Goal: Task Accomplishment & Management: Use online tool/utility

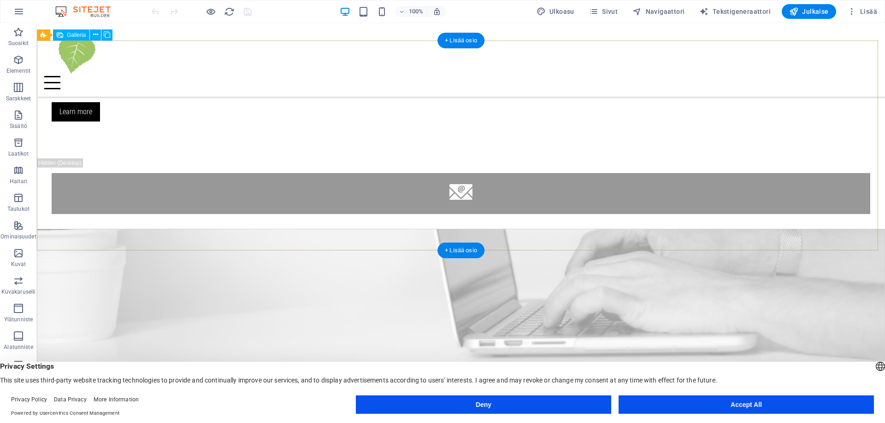
scroll to position [1153, 0]
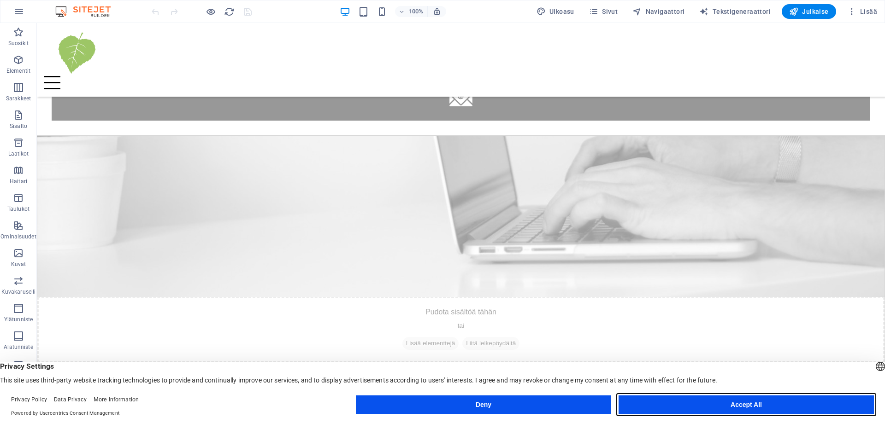
click at [709, 406] on button "Accept All" at bounding box center [745, 405] width 255 height 18
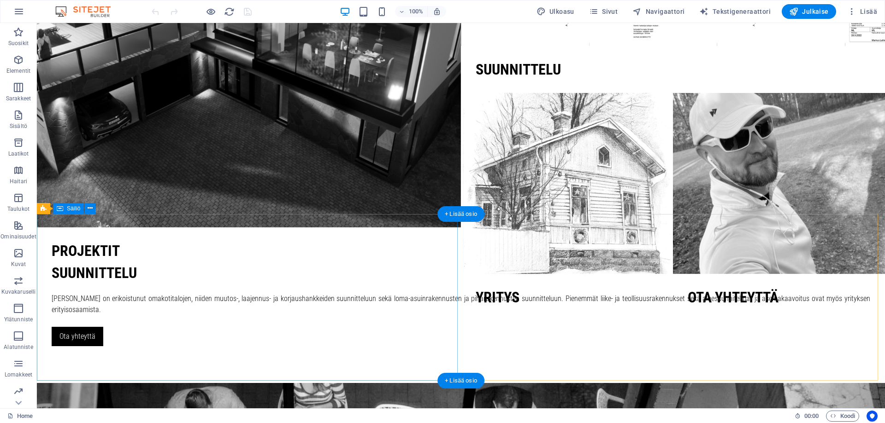
scroll to position [0, 0]
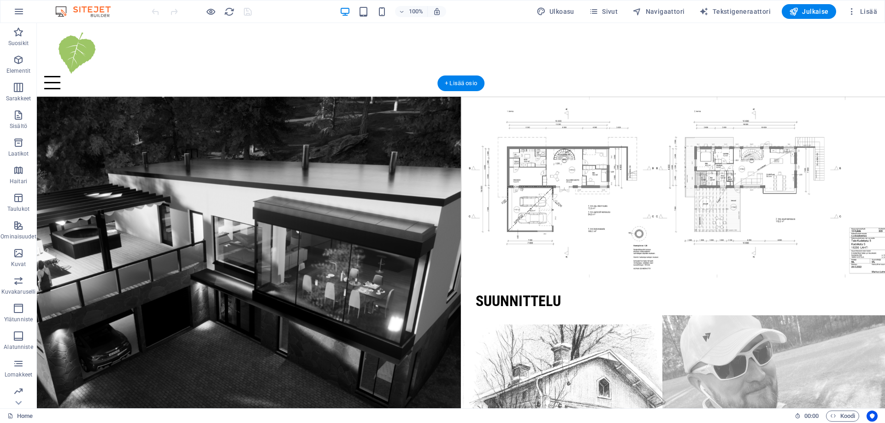
click at [763, 348] on figure at bounding box center [778, 415] width 233 height 199
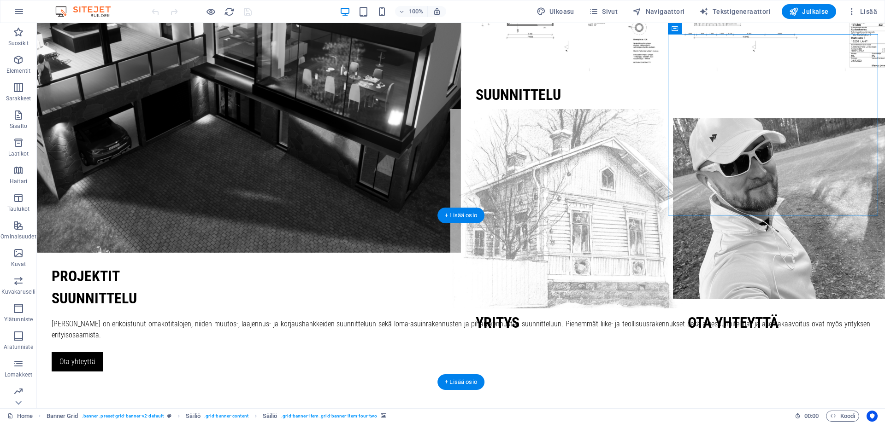
scroll to position [230, 0]
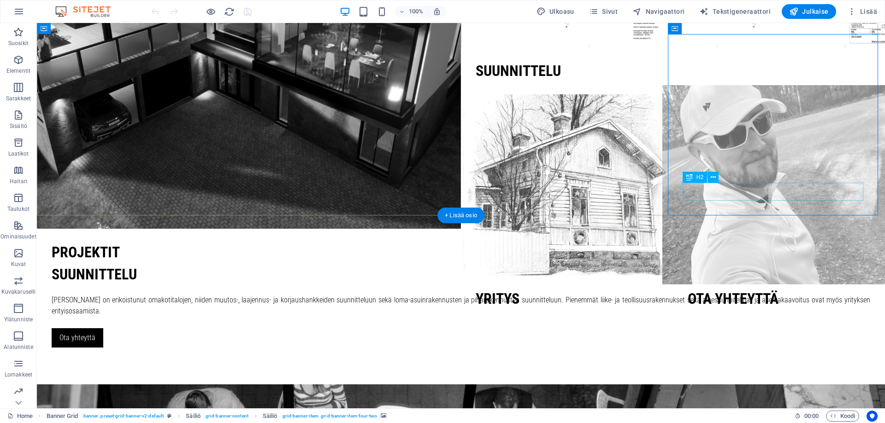
click at [736, 290] on div "ota yhteyttä" at bounding box center [778, 299] width 182 height 18
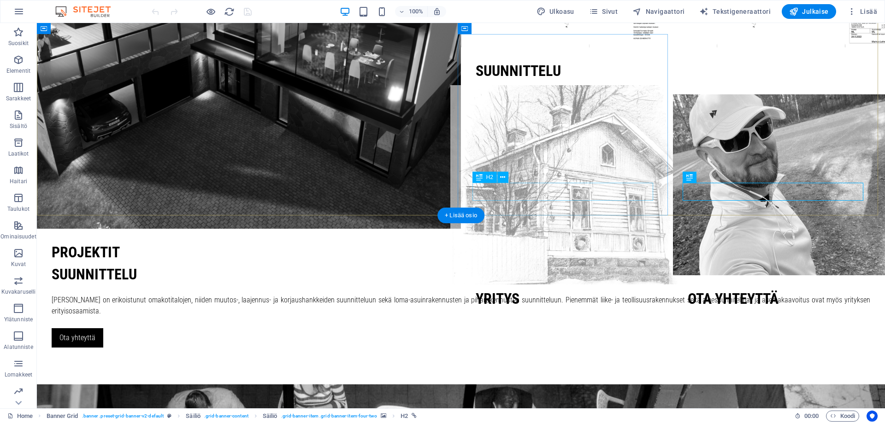
click at [506, 290] on div "YRITYS" at bounding box center [566, 299] width 182 height 18
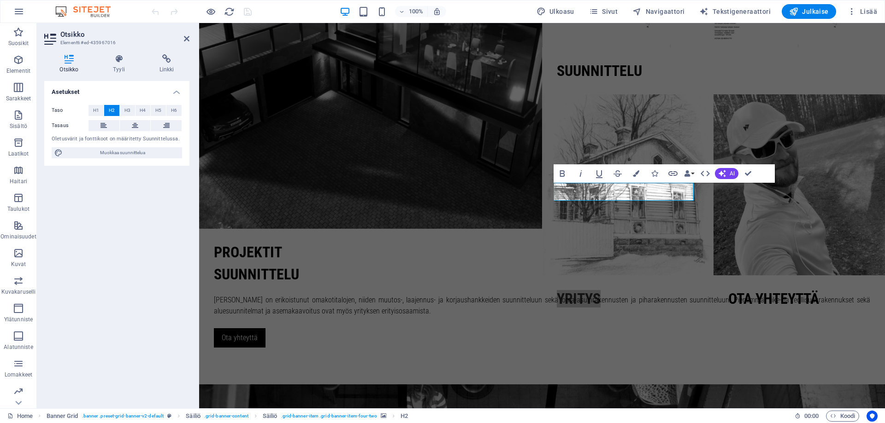
click at [139, 286] on div "Asetukset Taso H1 H2 H3 H4 H5 H6 Tasaus Oletusvärit ja fonttikoot on määritetty…" at bounding box center [116, 241] width 145 height 320
drag, startPoint x: 185, startPoint y: 39, endPoint x: 173, endPoint y: 75, distance: 37.4
click at [185, 39] on icon at bounding box center [187, 38] width 6 height 7
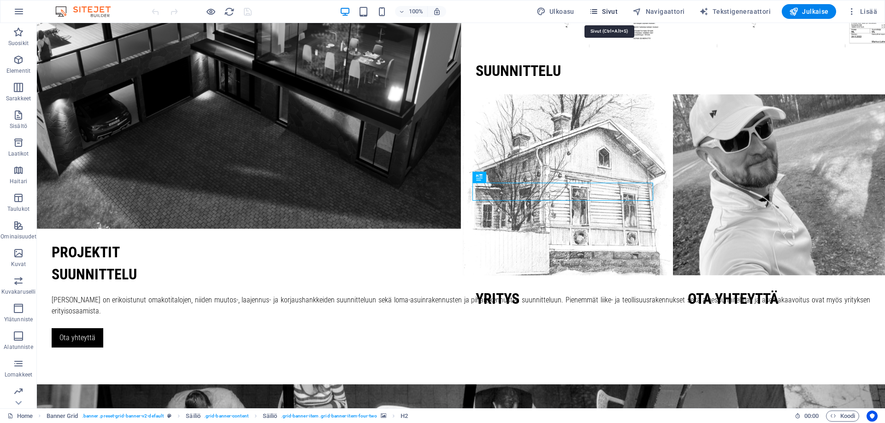
click at [598, 11] on icon "button" at bounding box center [593, 11] width 9 height 9
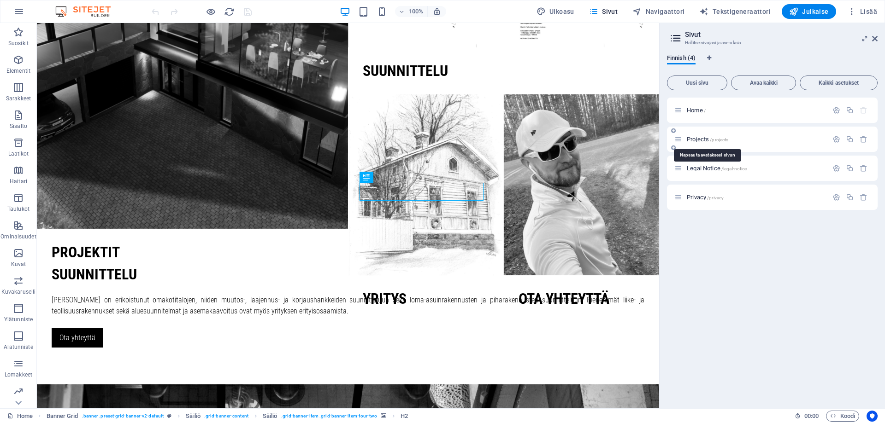
click at [701, 138] on span "Projects /projects" at bounding box center [706, 139] width 41 height 7
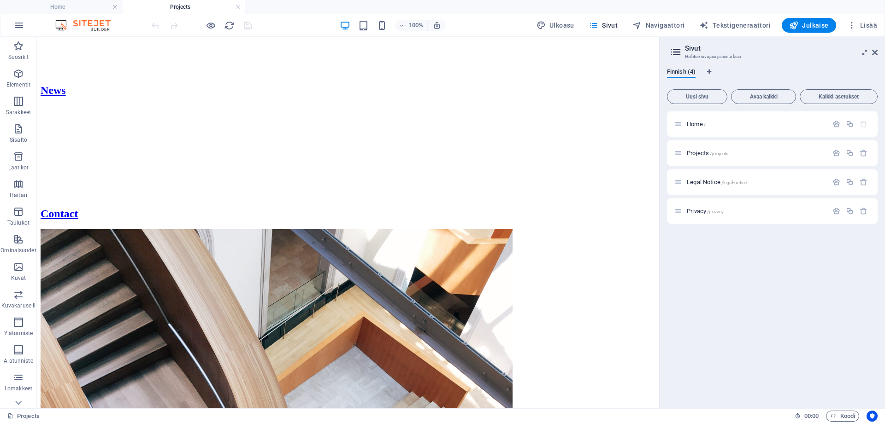
scroll to position [1165, 0]
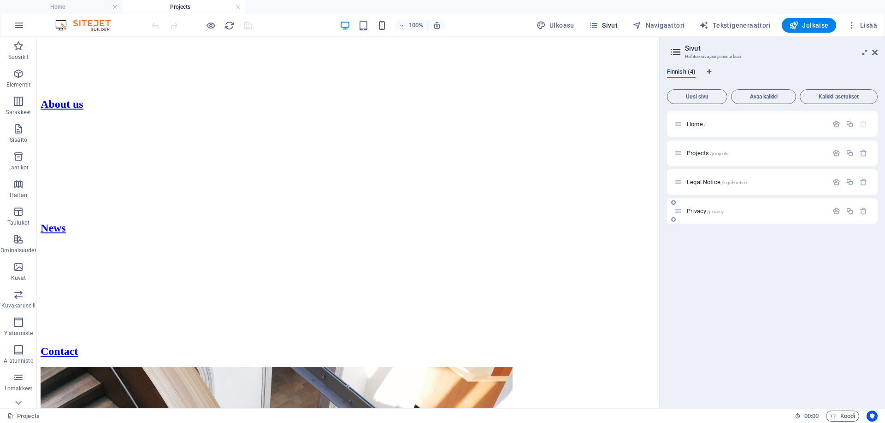
click at [706, 211] on span "Privacy /privacy" at bounding box center [704, 211] width 37 height 7
click at [706, 211] on div "Home / Projects /projects Legal Notice /legal-notice Privacy /privacy" at bounding box center [772, 256] width 211 height 290
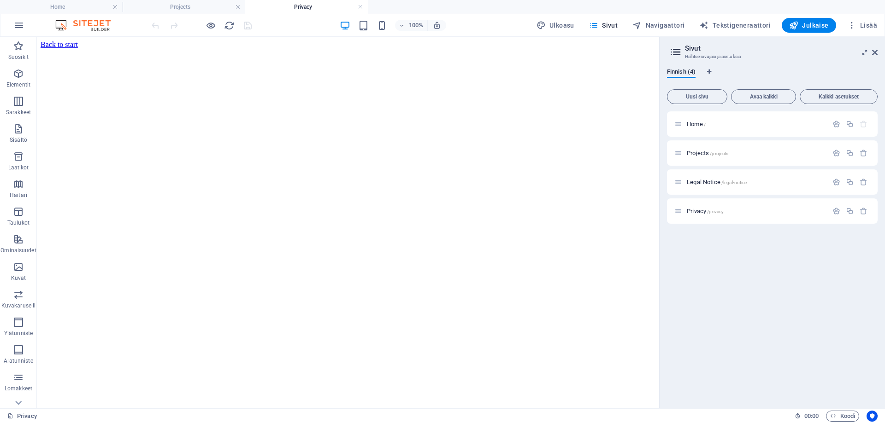
scroll to position [0, 0]
click at [705, 183] on span "Legal Notice /legal-notice" at bounding box center [716, 182] width 60 height 7
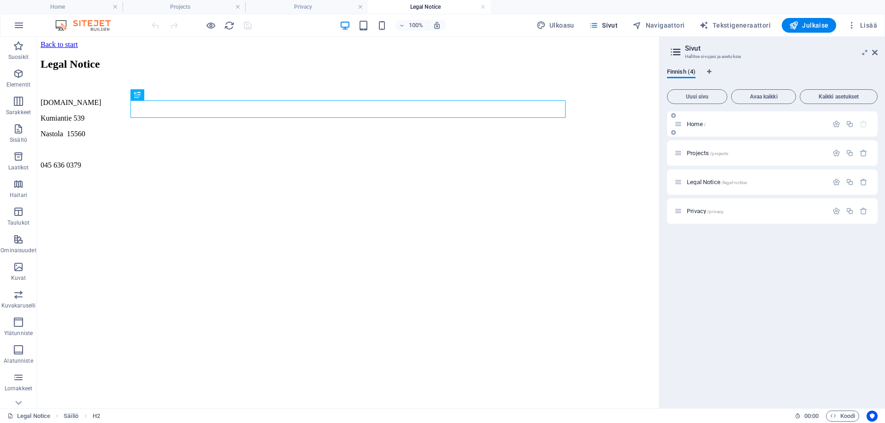
click at [700, 125] on span "Home /" at bounding box center [695, 124] width 19 height 7
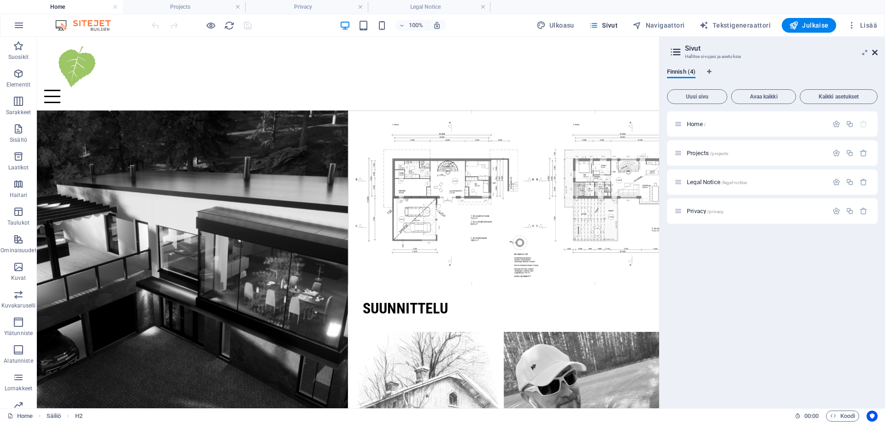
click at [872, 52] on icon at bounding box center [875, 52] width 6 height 7
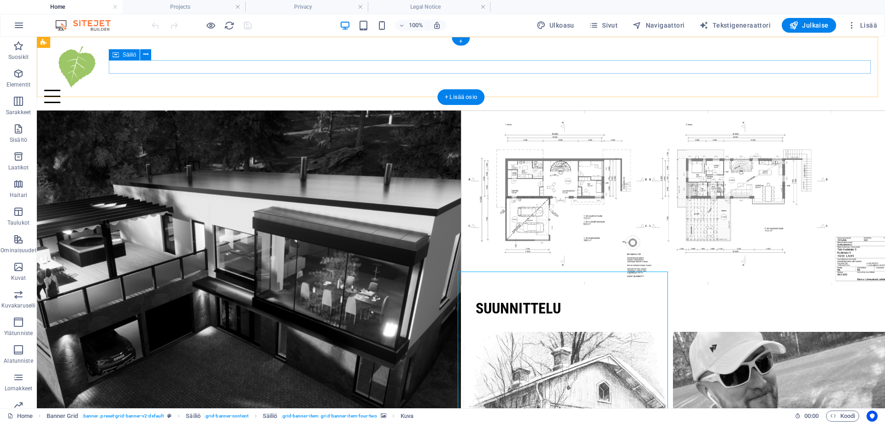
click at [527, 90] on div at bounding box center [460, 96] width 833 height 13
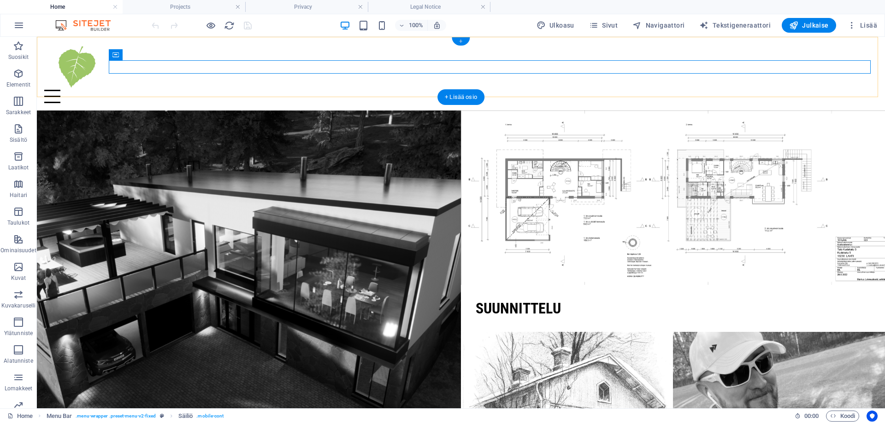
click at [463, 41] on div "+" at bounding box center [460, 41] width 18 height 8
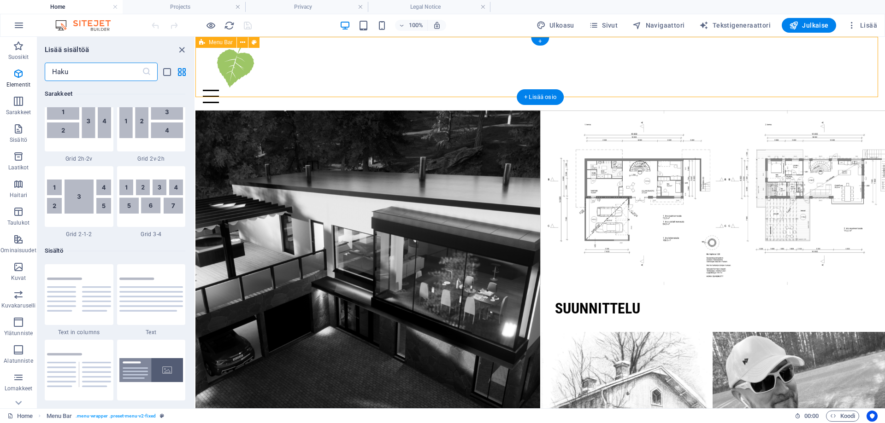
scroll to position [1612, 0]
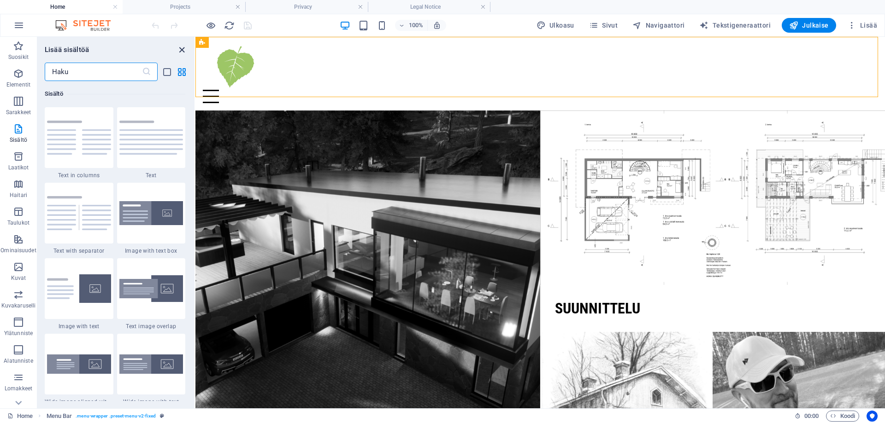
click at [180, 50] on icon "close panel" at bounding box center [181, 50] width 11 height 11
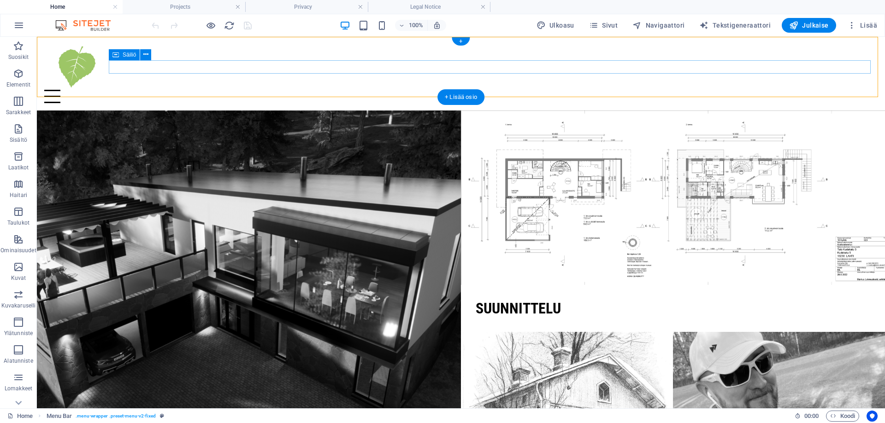
click at [134, 90] on div at bounding box center [460, 96] width 833 height 13
click at [132, 90] on div at bounding box center [460, 96] width 833 height 13
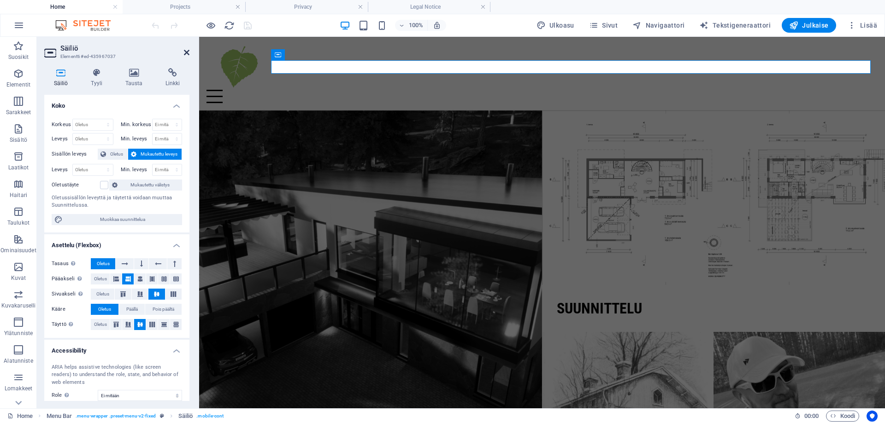
click at [185, 53] on icon at bounding box center [187, 52] width 6 height 7
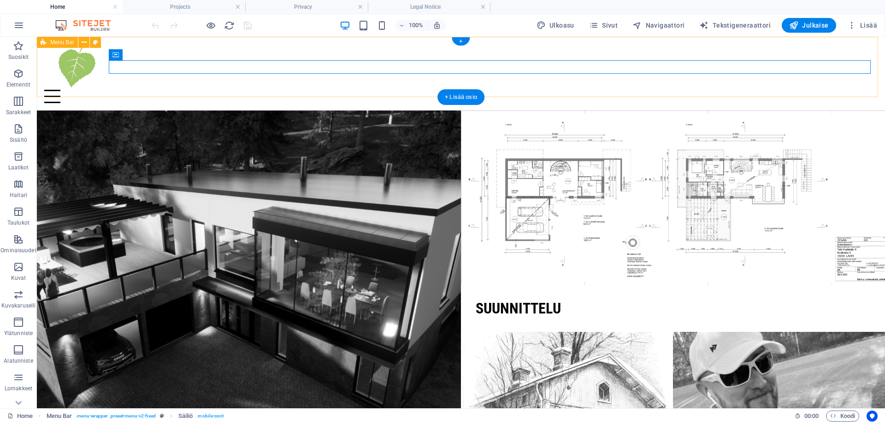
click at [123, 85] on div "Home About us Projects Contact" at bounding box center [461, 74] width 848 height 74
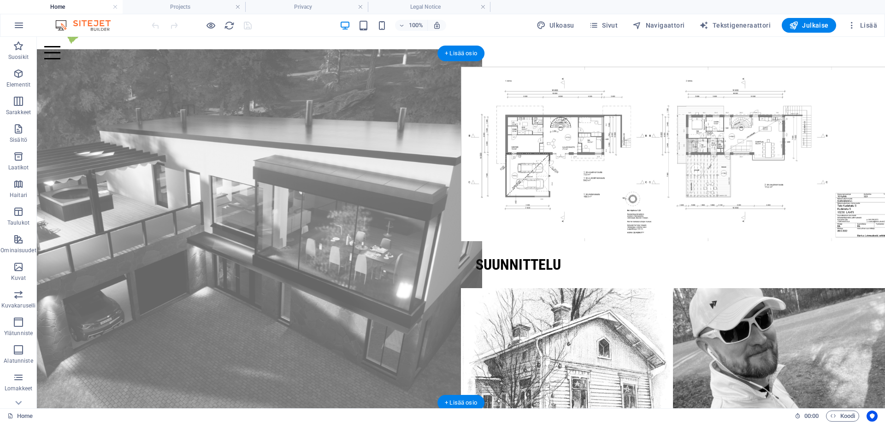
scroll to position [0, 0]
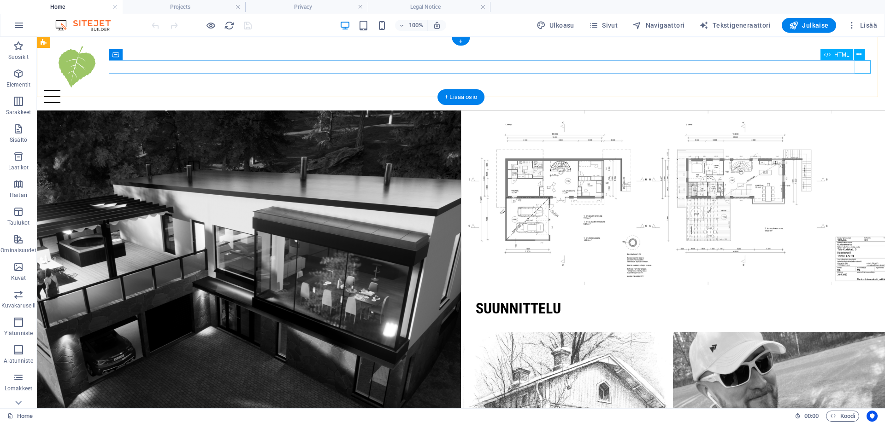
click at [856, 90] on div at bounding box center [460, 96] width 833 height 13
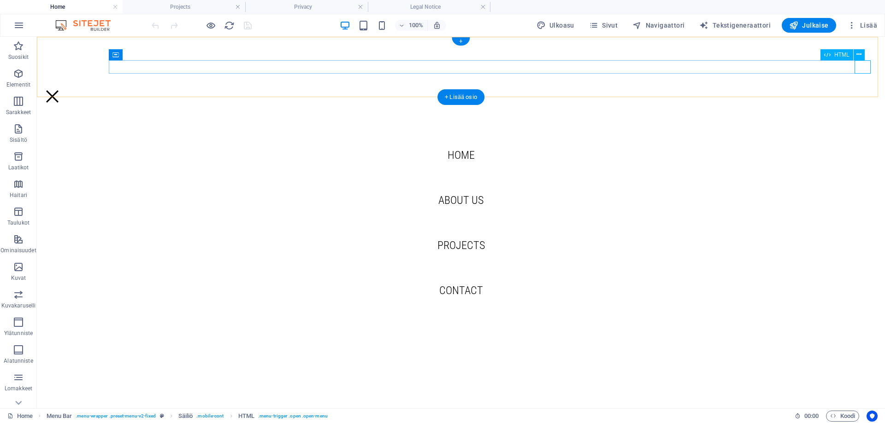
click at [861, 90] on div at bounding box center [460, 96] width 833 height 13
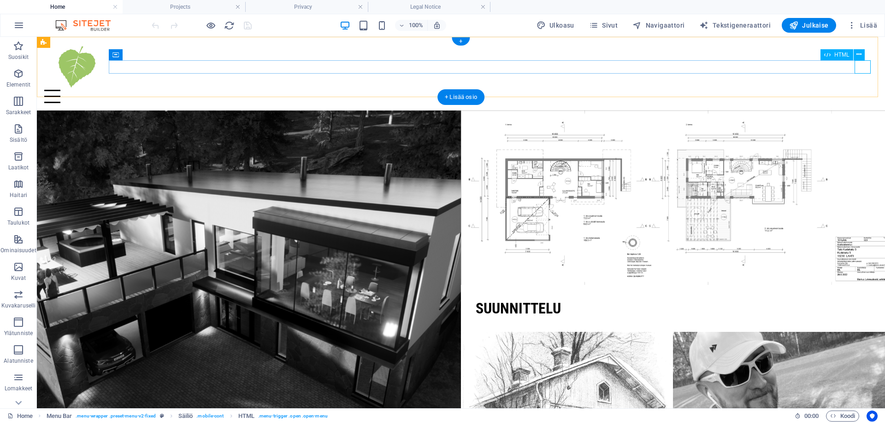
click at [866, 90] on div at bounding box center [460, 96] width 833 height 13
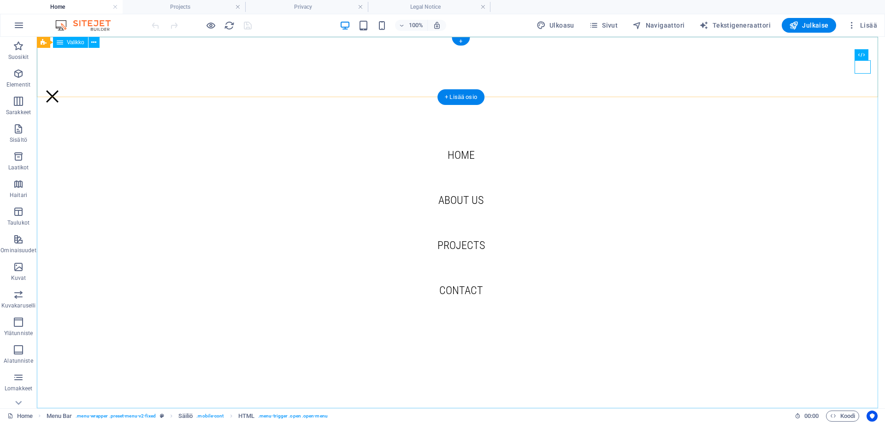
click at [461, 202] on nav "Home About us Projects Contact" at bounding box center [461, 223] width 848 height 372
click at [868, 90] on div at bounding box center [460, 96] width 833 height 13
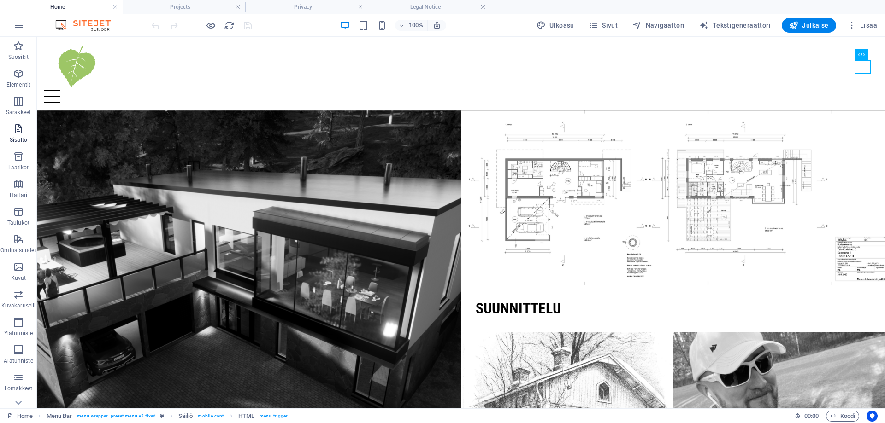
click at [16, 137] on p "Sisältö" at bounding box center [19, 139] width 18 height 7
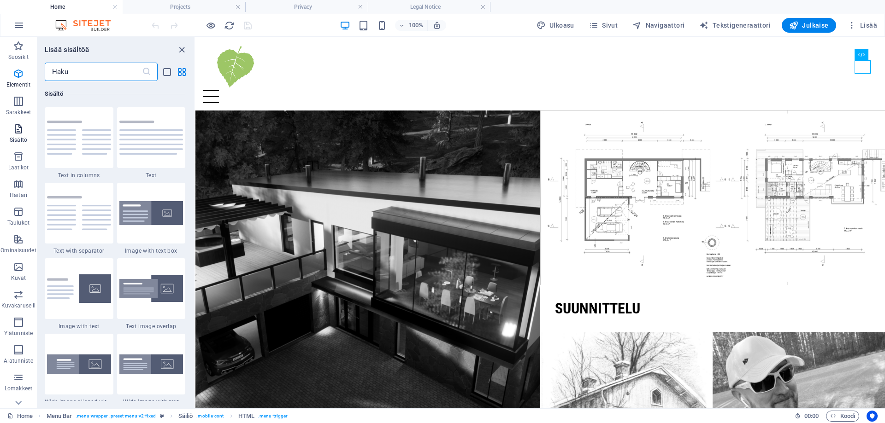
scroll to position [1612, 0]
click at [174, 7] on h4 "Projects" at bounding box center [184, 7] width 123 height 10
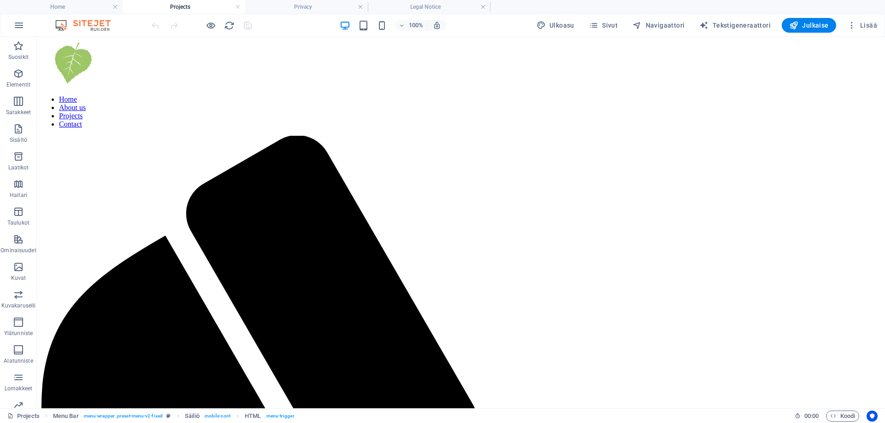
scroll to position [1184, 0]
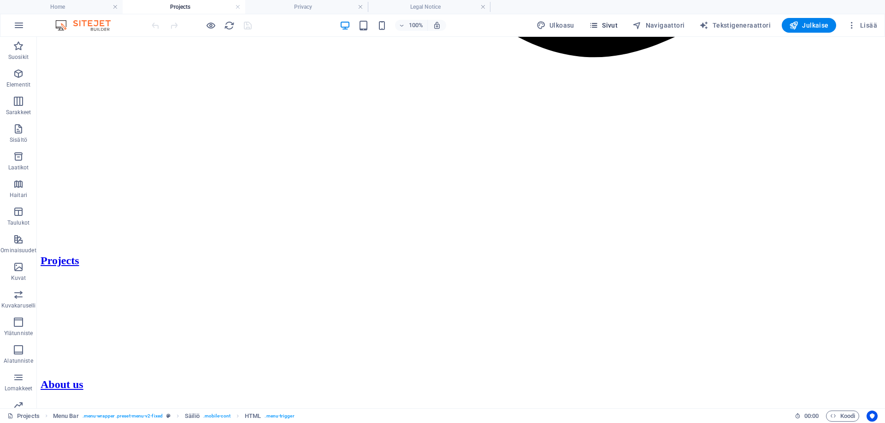
drag, startPoint x: 174, startPoint y: 7, endPoint x: 615, endPoint y: 27, distance: 441.3
click at [615, 27] on span "Sivut" at bounding box center [603, 25] width 29 height 9
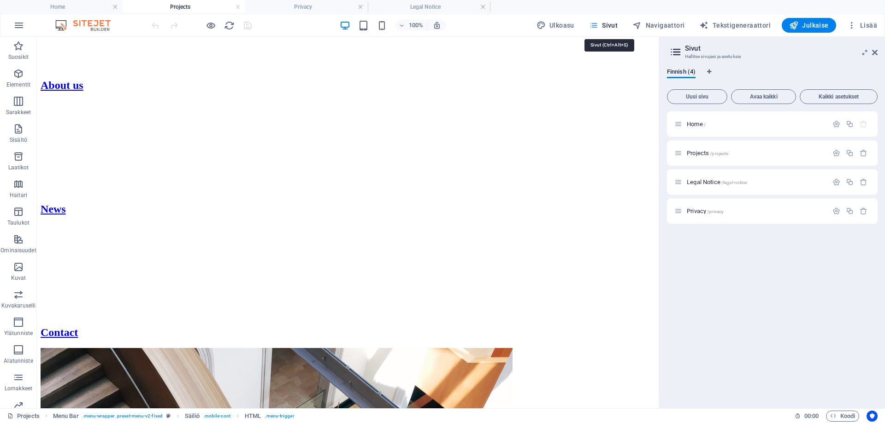
scroll to position [1026, 0]
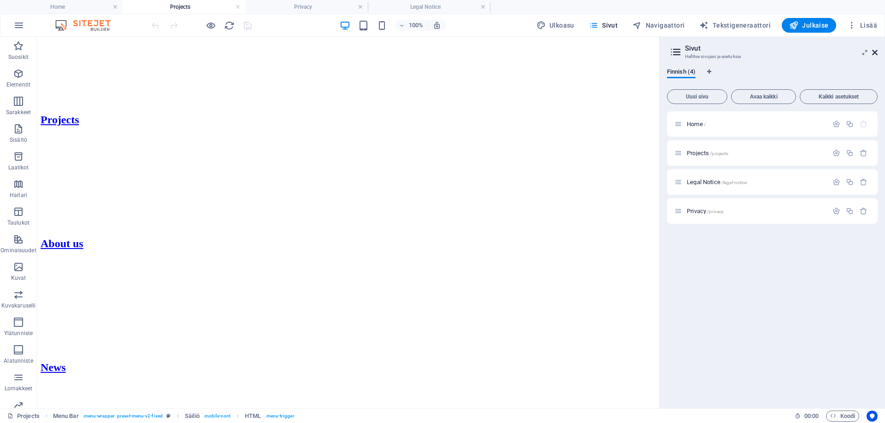
click at [875, 53] on icon at bounding box center [875, 52] width 6 height 7
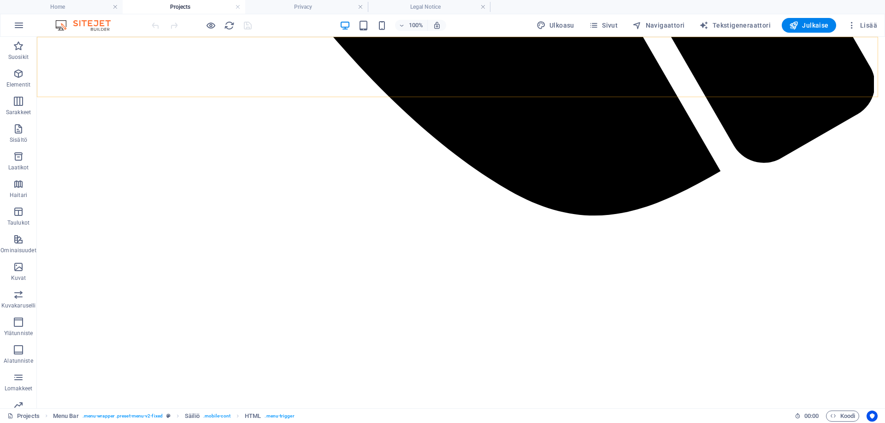
scroll to position [1184, 0]
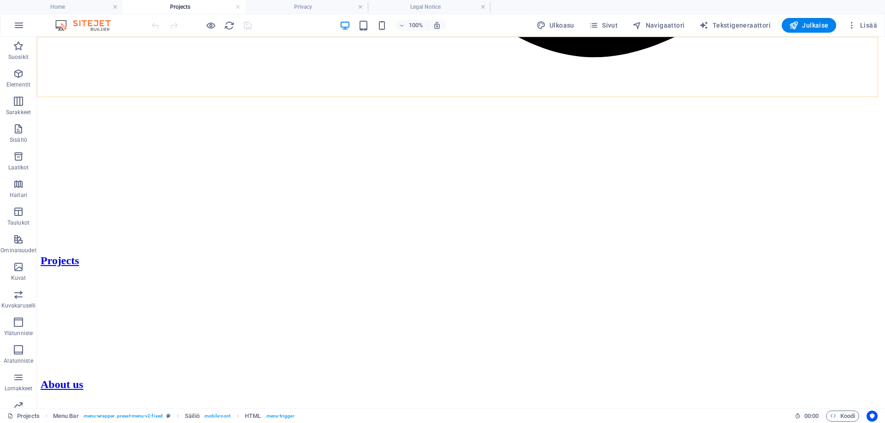
click at [859, 60] on div at bounding box center [461, 60] width 840 height 0
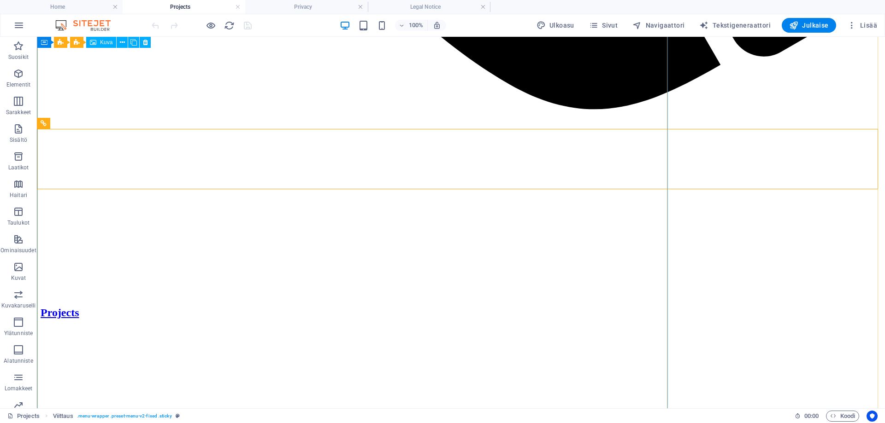
scroll to position [1092, 0]
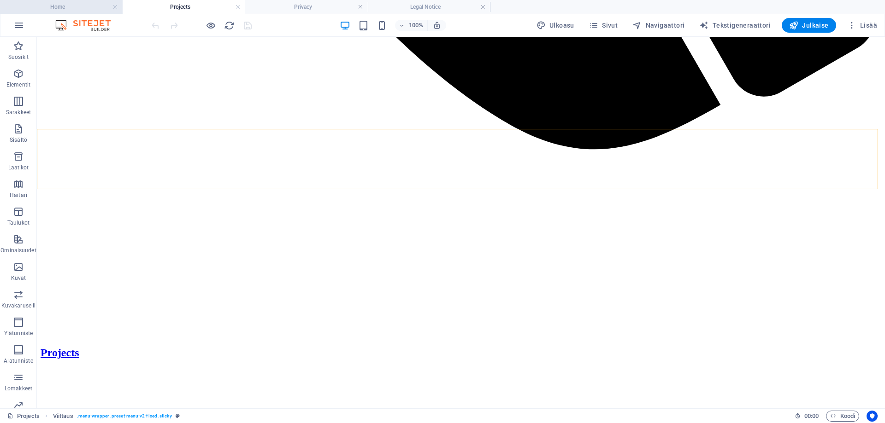
click at [89, 6] on h4 "Home" at bounding box center [61, 7] width 123 height 10
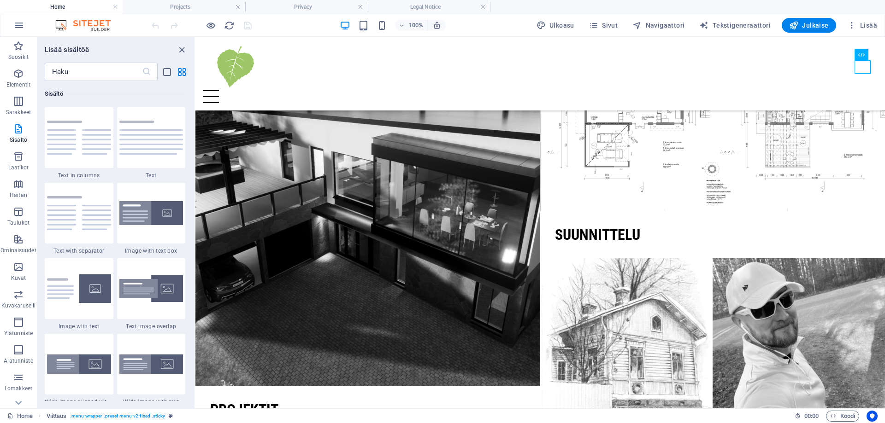
scroll to position [0, 0]
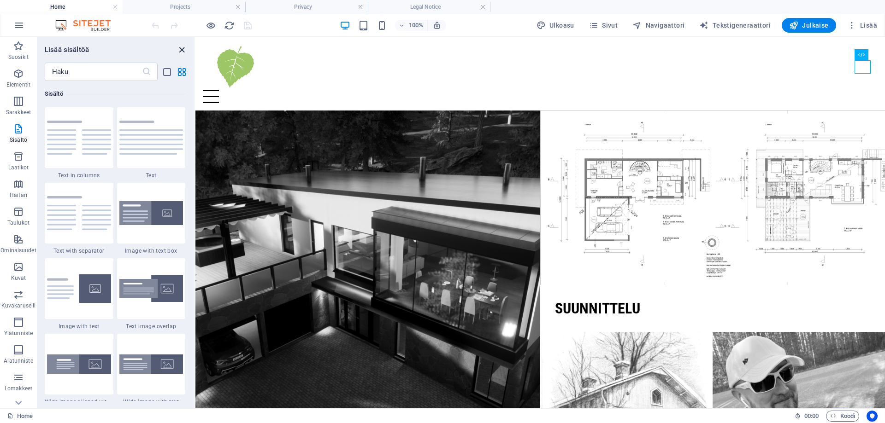
click at [183, 52] on icon "close panel" at bounding box center [181, 50] width 11 height 11
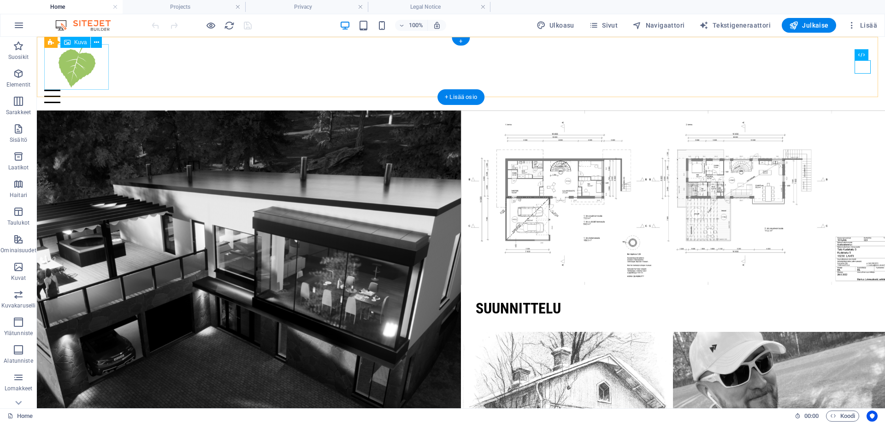
click at [94, 67] on figure at bounding box center [460, 67] width 833 height 46
click at [156, 90] on div at bounding box center [460, 96] width 833 height 13
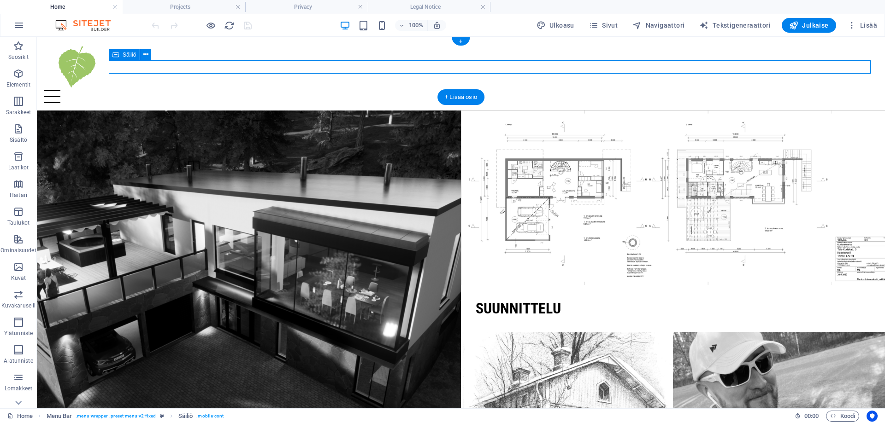
click at [156, 90] on div at bounding box center [460, 96] width 833 height 13
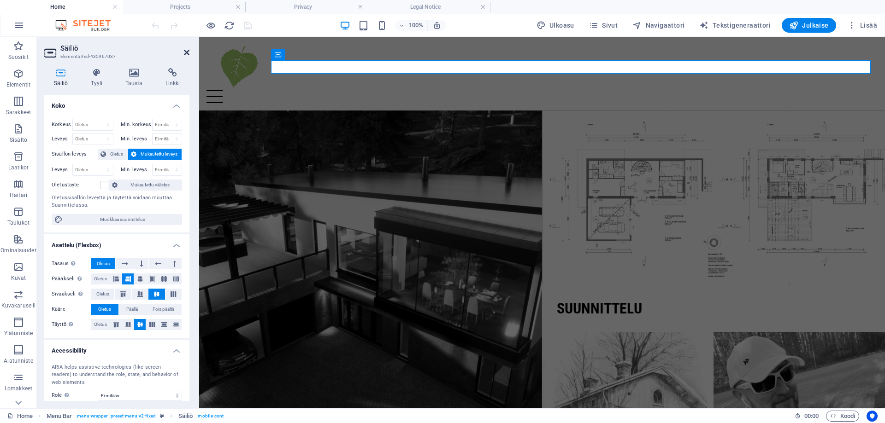
drag, startPoint x: 184, startPoint y: 52, endPoint x: 147, endPoint y: 19, distance: 49.0
click at [184, 52] on icon at bounding box center [187, 52] width 6 height 7
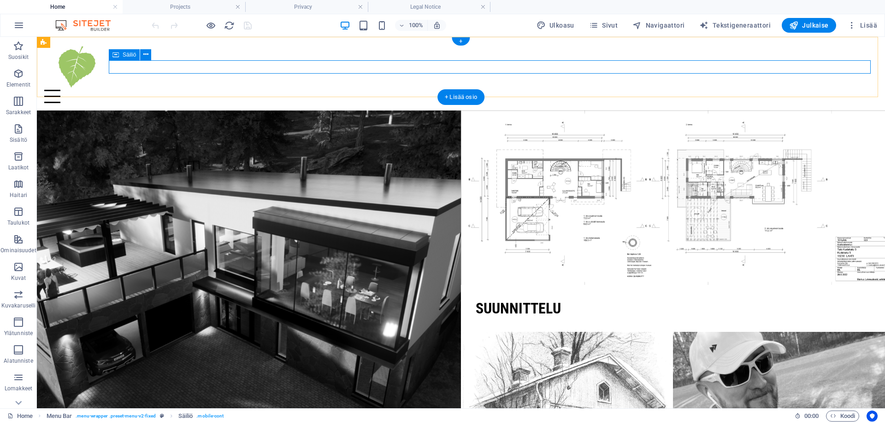
click at [116, 90] on div at bounding box center [460, 96] width 833 height 13
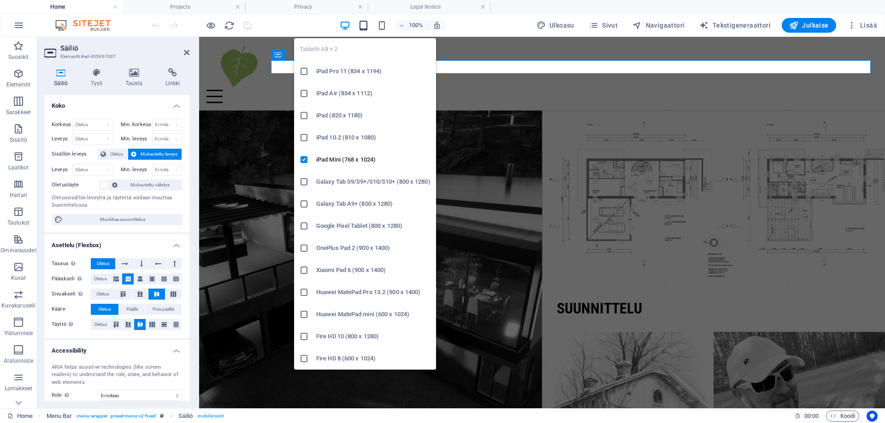
click at [368, 29] on icon "button" at bounding box center [363, 25] width 11 height 11
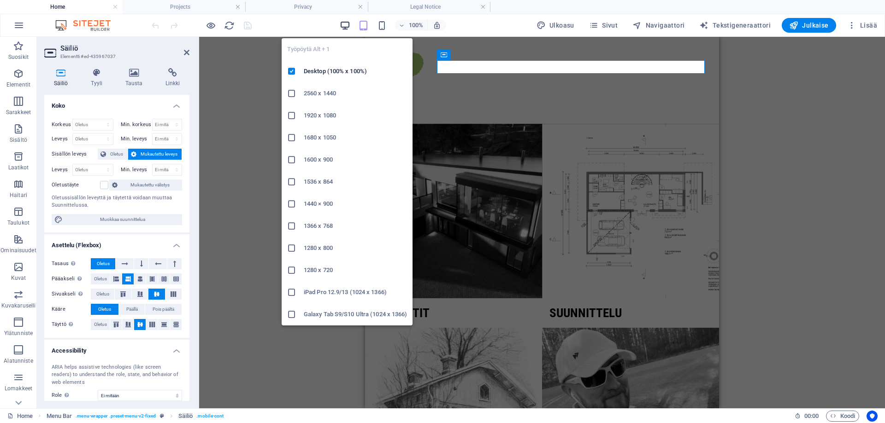
click at [346, 27] on icon "button" at bounding box center [345, 25] width 11 height 11
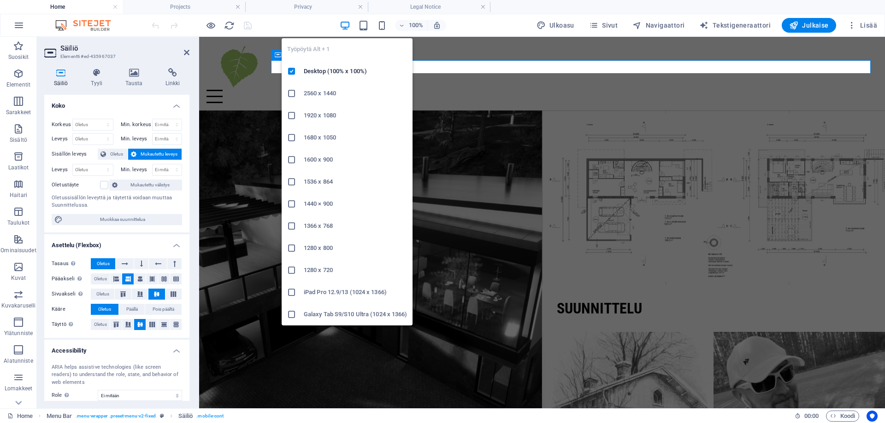
click at [346, 27] on icon "button" at bounding box center [345, 25] width 11 height 11
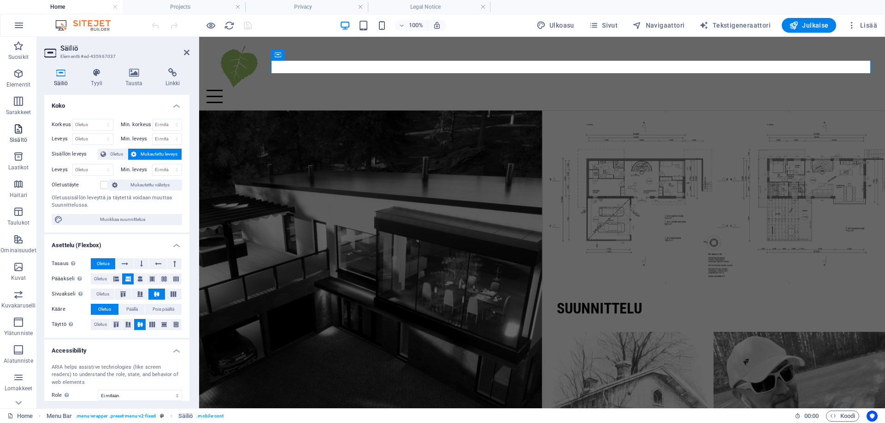
click at [24, 128] on span "Sisältö" at bounding box center [18, 134] width 37 height 22
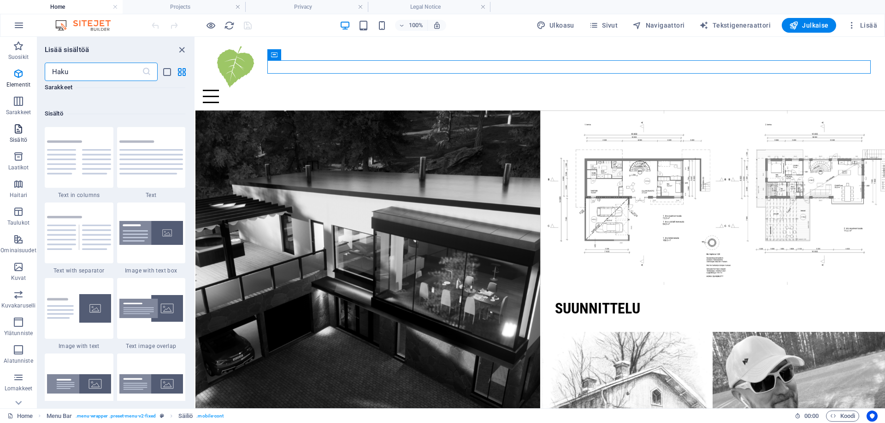
scroll to position [1612, 0]
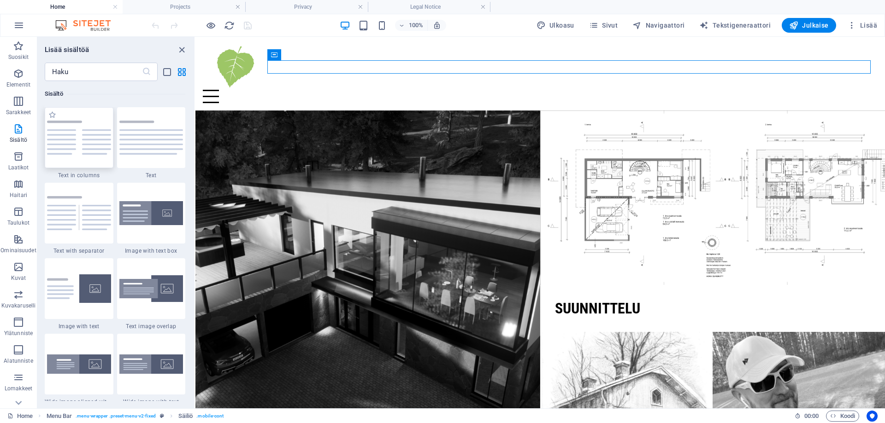
click at [74, 126] on img at bounding box center [79, 138] width 64 height 34
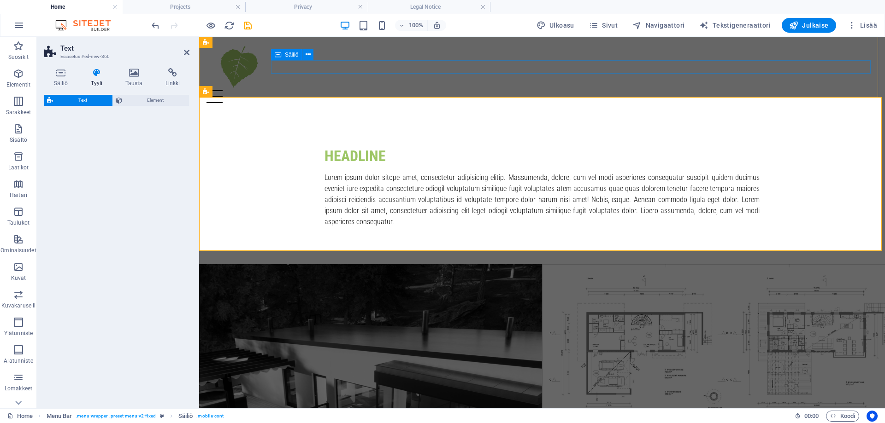
select select "rem"
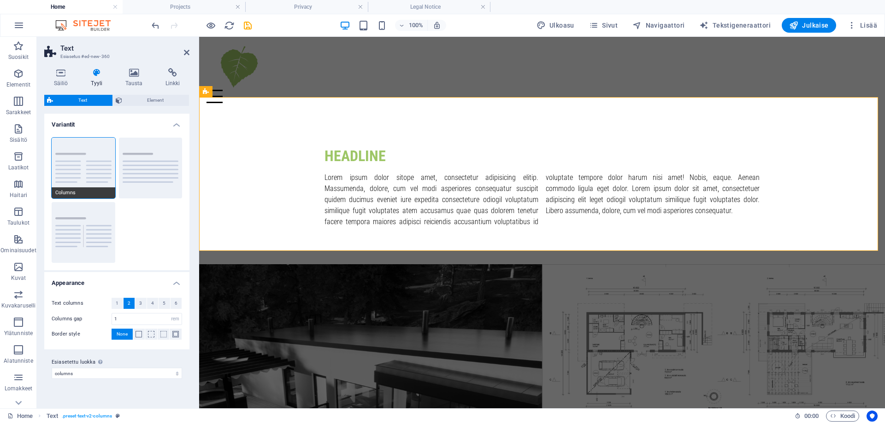
click at [73, 150] on div "Text Esiasetus #ed-new-360 Säiliö Tyyli Tausta Linkki Koko Korkeus Oletus px re…" at bounding box center [461, 223] width 848 height 372
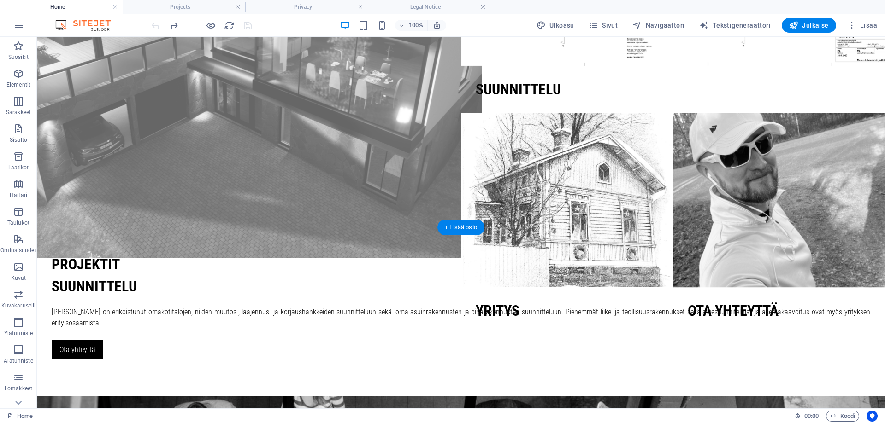
scroll to position [230, 0]
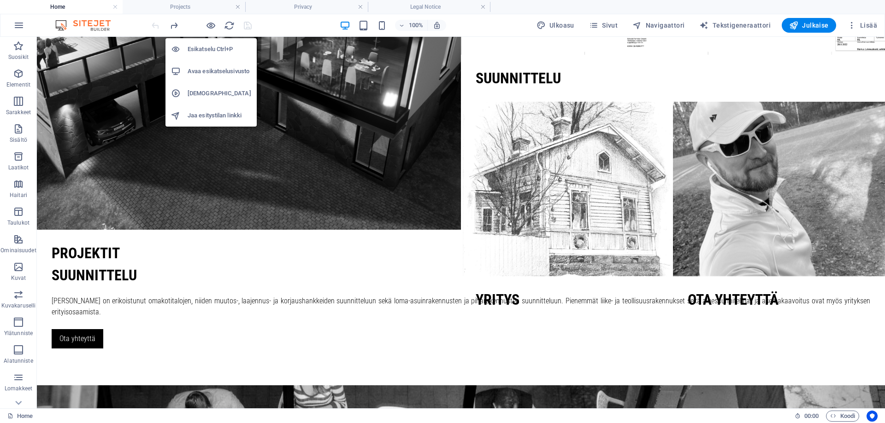
click at [203, 52] on h6 "Esikatselu Ctrl+P" at bounding box center [220, 49] width 64 height 11
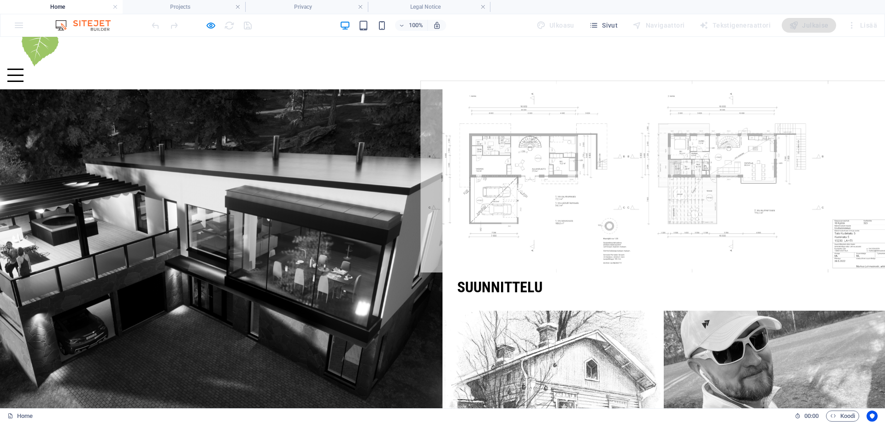
scroll to position [0, 0]
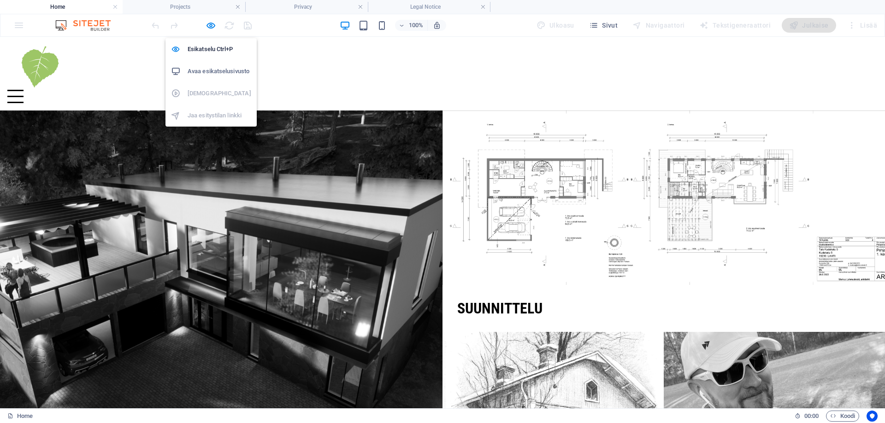
click at [210, 70] on h6 "Avaa esikatselusivusto" at bounding box center [220, 71] width 64 height 11
click at [211, 23] on icon "button" at bounding box center [210, 25] width 11 height 11
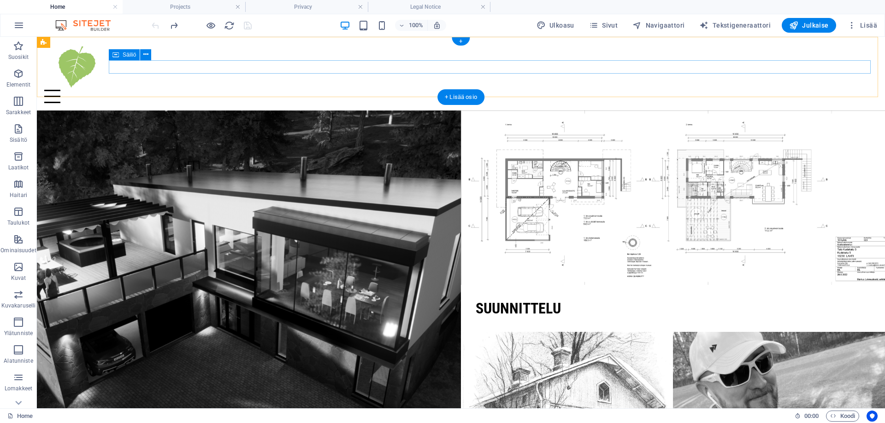
click at [121, 90] on div at bounding box center [460, 96] width 833 height 13
click at [146, 54] on icon at bounding box center [145, 55] width 5 height 10
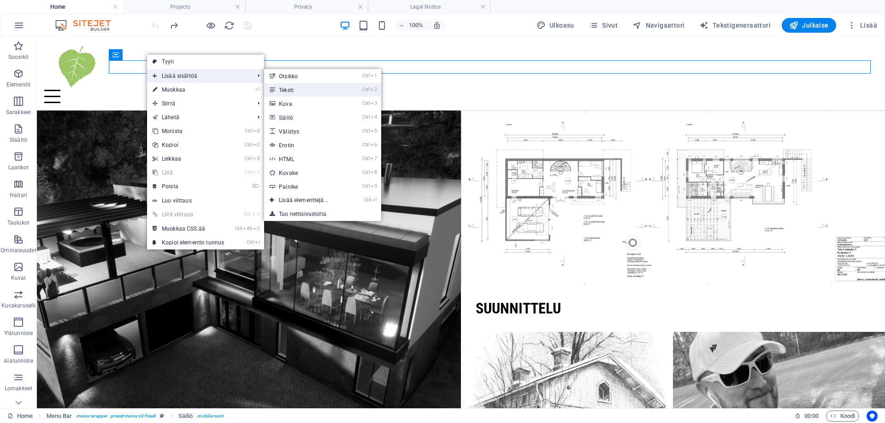
click at [305, 93] on link "Ctrl 2 Teksti" at bounding box center [305, 90] width 82 height 14
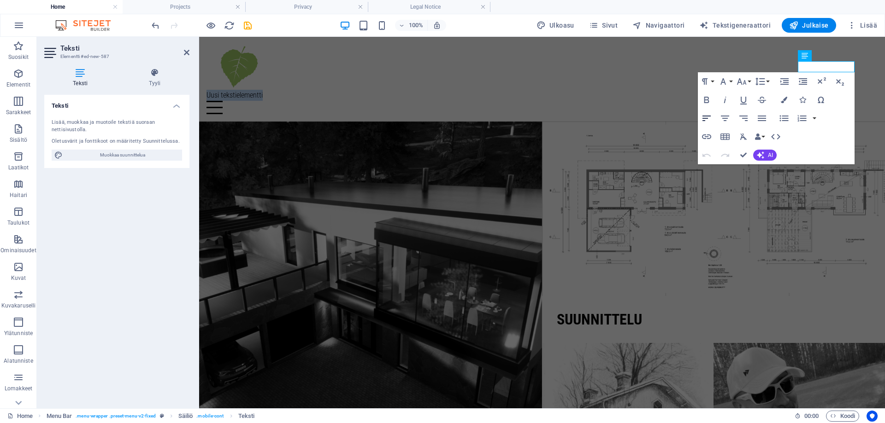
click at [705, 118] on icon "button" at bounding box center [706, 118] width 11 height 11
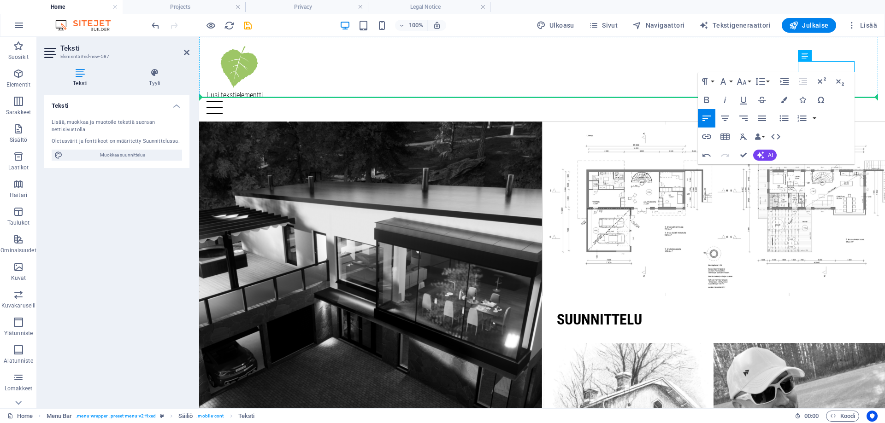
drag, startPoint x: 1004, startPoint y: 94, endPoint x: 570, endPoint y: 68, distance: 434.7
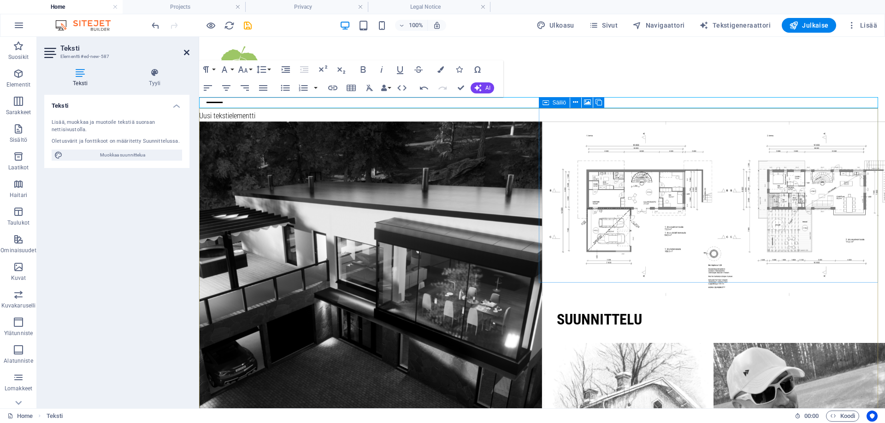
click at [188, 51] on icon at bounding box center [187, 52] width 6 height 7
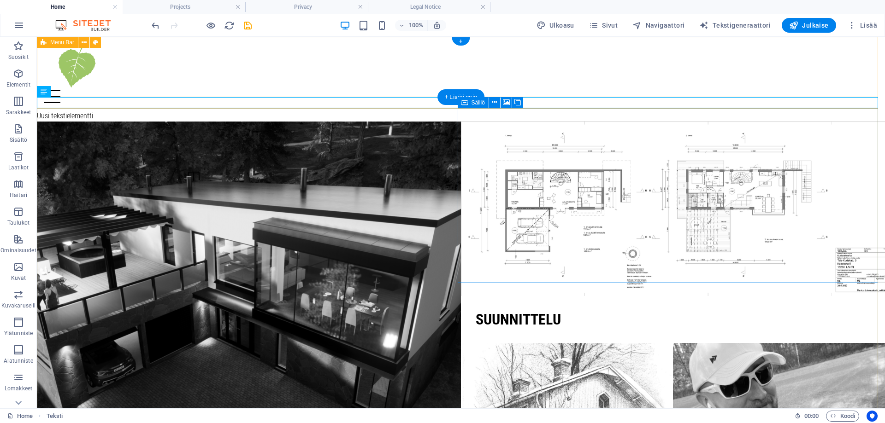
click at [195, 78] on div "Home About us Projects Contact" at bounding box center [461, 74] width 848 height 74
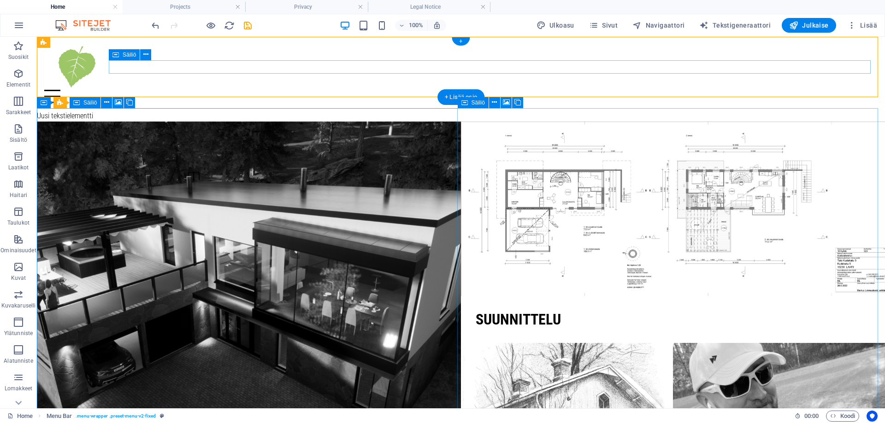
click at [169, 90] on div at bounding box center [460, 96] width 833 height 13
click at [144, 55] on icon at bounding box center [145, 55] width 5 height 10
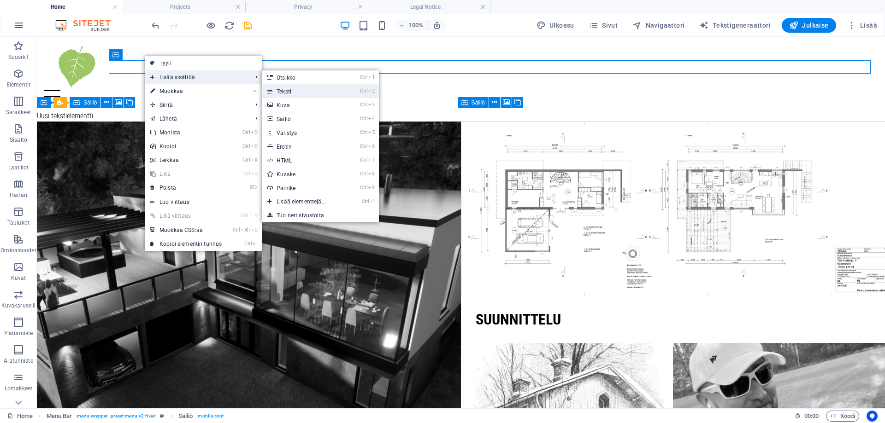
click at [304, 93] on link "Ctrl 2 Teksti" at bounding box center [303, 91] width 82 height 14
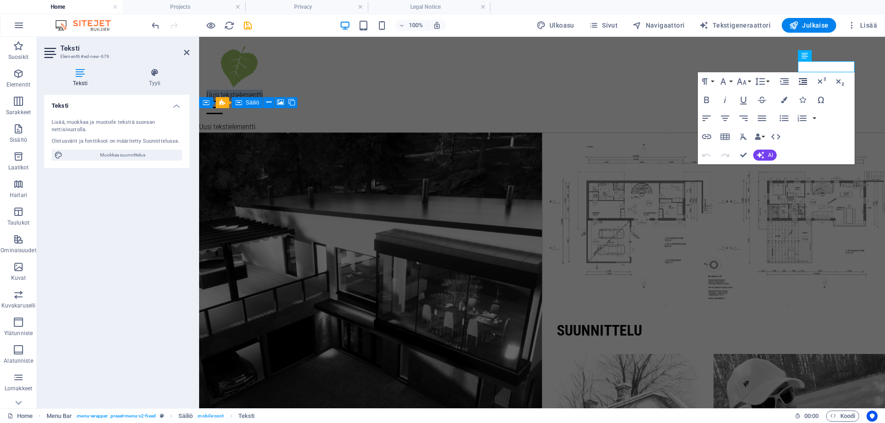
click at [801, 81] on icon "button" at bounding box center [802, 81] width 11 height 11
click at [805, 90] on p "Uusi tekstielementti" at bounding box center [541, 95] width 671 height 11
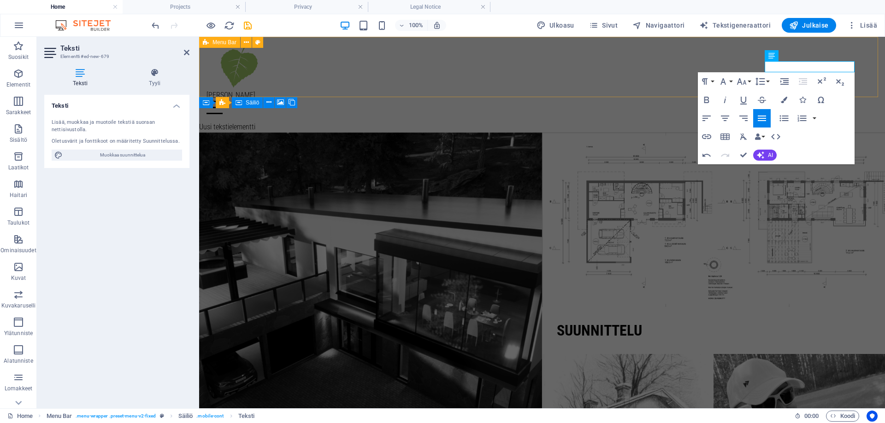
click at [871, 82] on div "Home About us Projects Contact [PERSON_NAME]" at bounding box center [542, 79] width 686 height 85
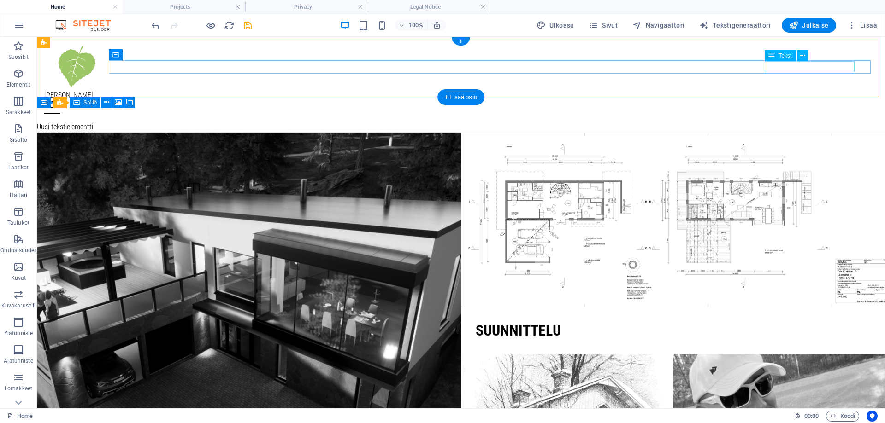
click at [811, 90] on div "[PERSON_NAME]" at bounding box center [460, 95] width 833 height 11
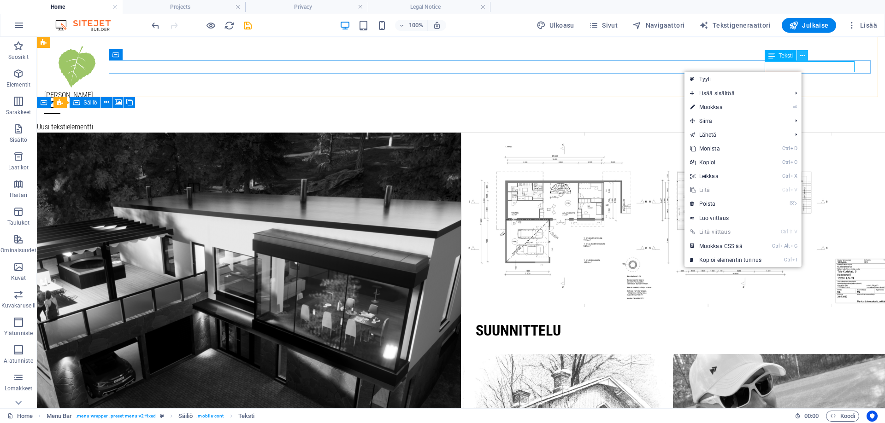
click at [802, 58] on icon at bounding box center [802, 56] width 5 height 10
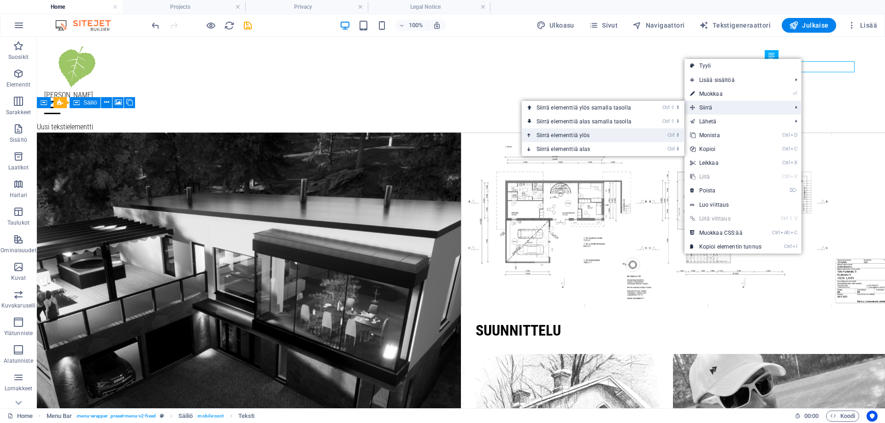
click at [600, 135] on link "Ctrl ⬆ Siirrä elementtiä ylös" at bounding box center [586, 136] width 128 height 14
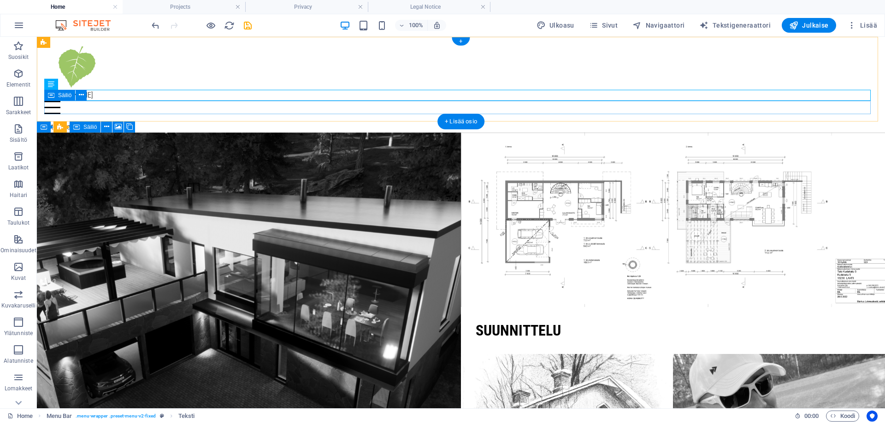
click at [843, 105] on div at bounding box center [460, 107] width 833 height 13
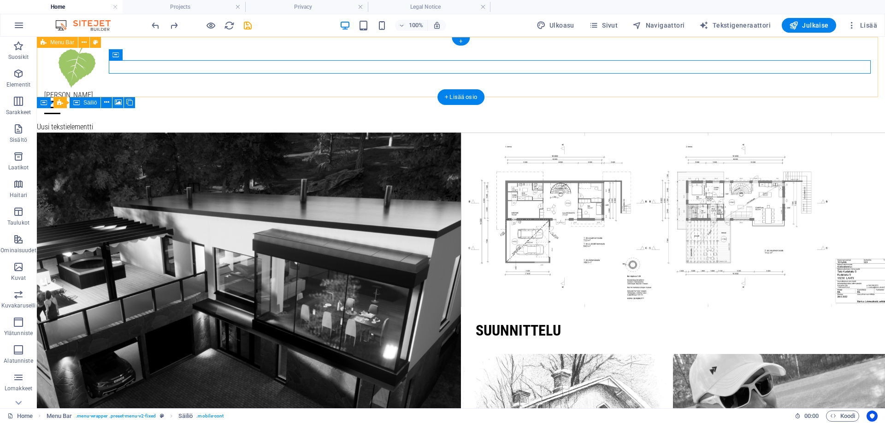
click at [133, 43] on div "Home About us Projects Contact [PERSON_NAME]" at bounding box center [461, 79] width 848 height 85
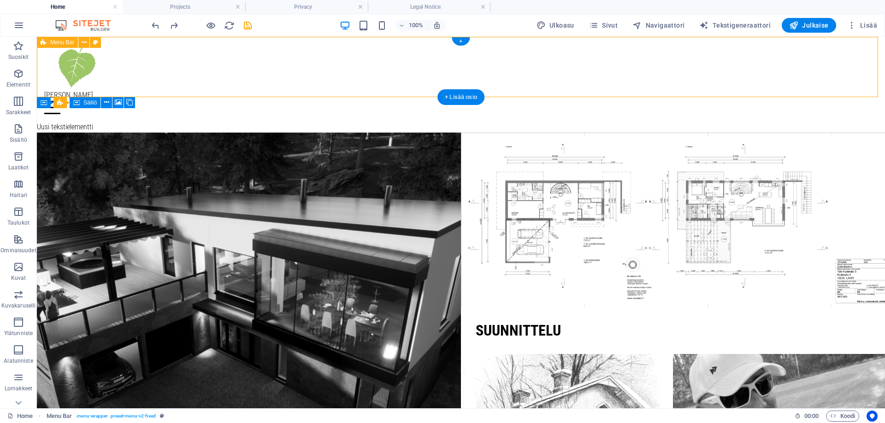
click at [143, 82] on div "Home About us Projects Contact [PERSON_NAME]" at bounding box center [461, 79] width 848 height 85
click at [809, 90] on div "[PERSON_NAME]" at bounding box center [460, 95] width 833 height 11
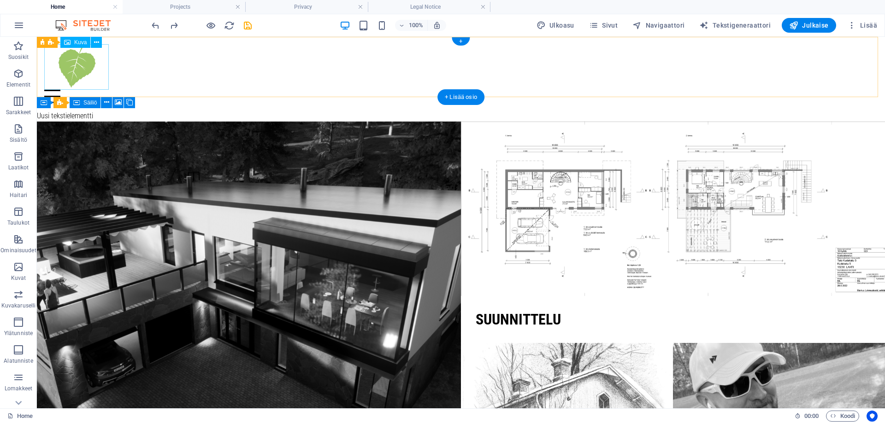
click at [76, 63] on figure at bounding box center [460, 67] width 833 height 46
click at [96, 42] on icon at bounding box center [96, 43] width 5 height 10
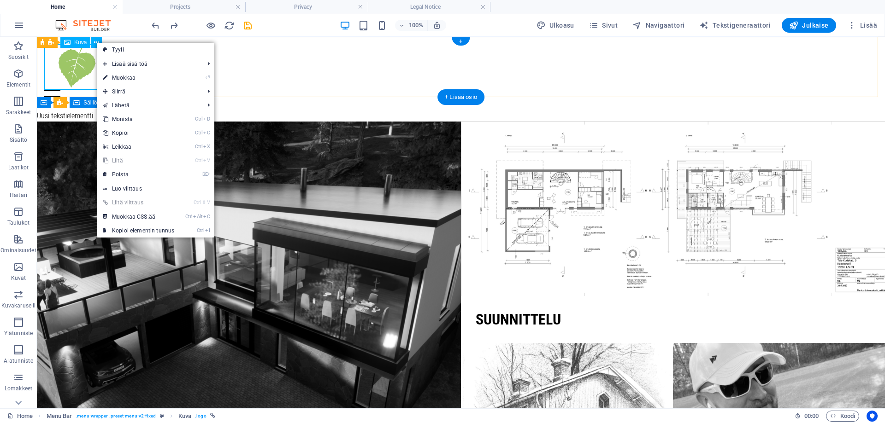
click at [82, 78] on figure at bounding box center [460, 67] width 833 height 46
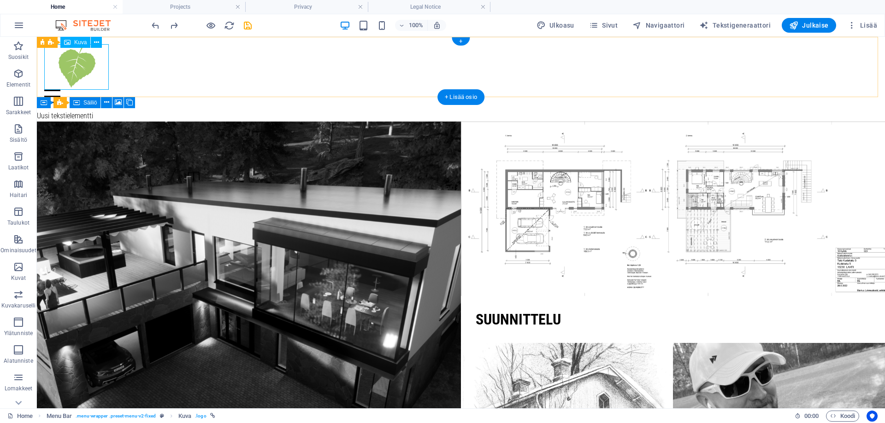
click at [92, 82] on figure at bounding box center [460, 67] width 833 height 46
click at [81, 42] on button at bounding box center [83, 42] width 11 height 11
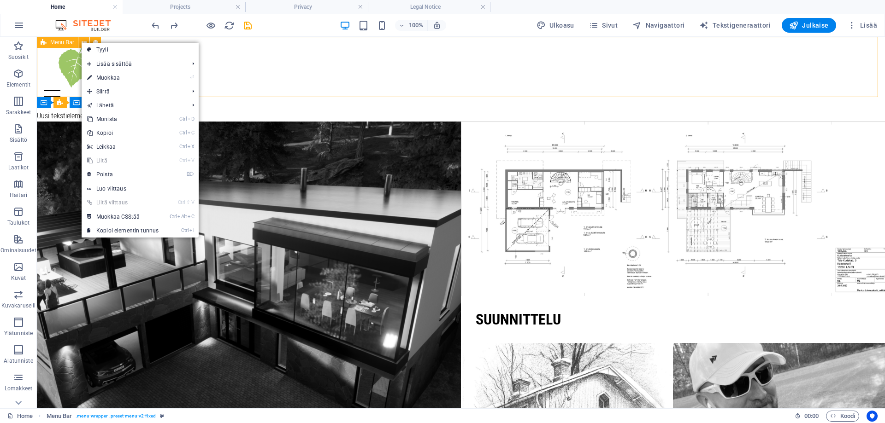
click at [43, 45] on icon at bounding box center [44, 42] width 6 height 11
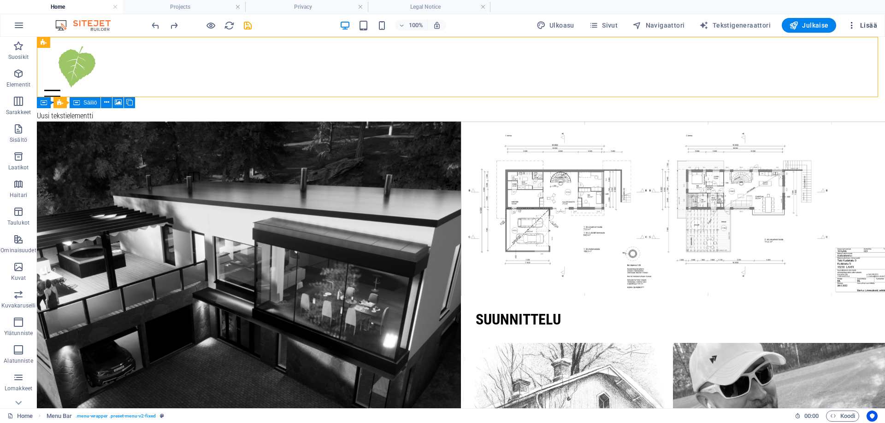
click at [864, 26] on span "Lisää" at bounding box center [862, 25] width 30 height 9
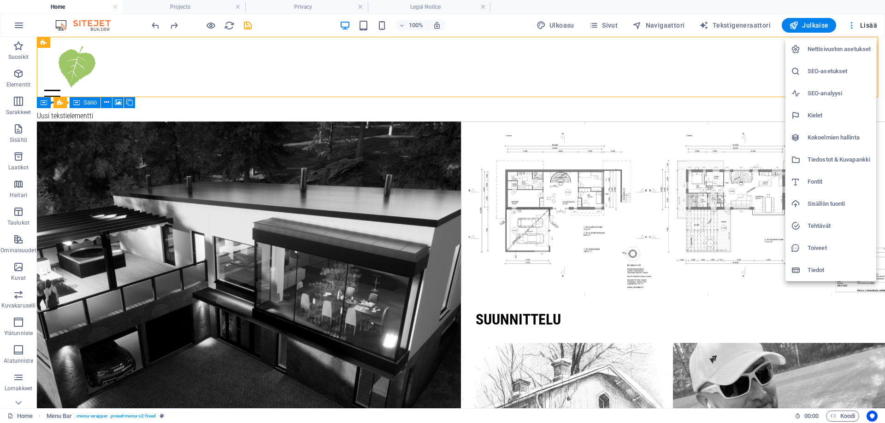
click at [220, 60] on div at bounding box center [442, 211] width 885 height 423
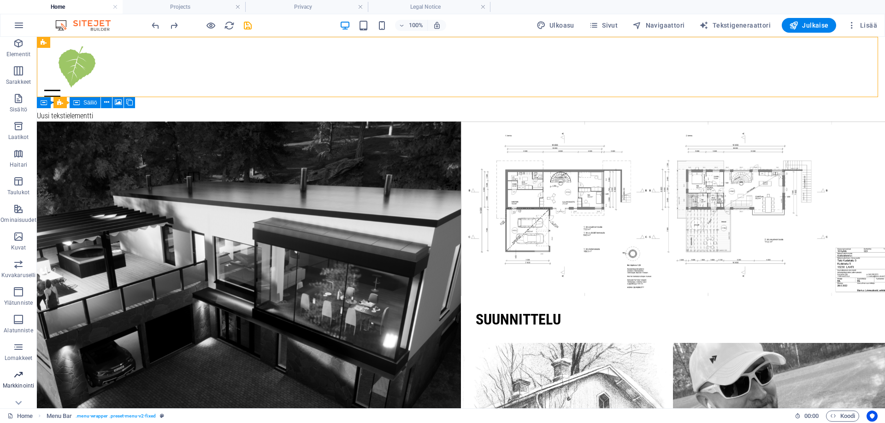
scroll to position [43, 0]
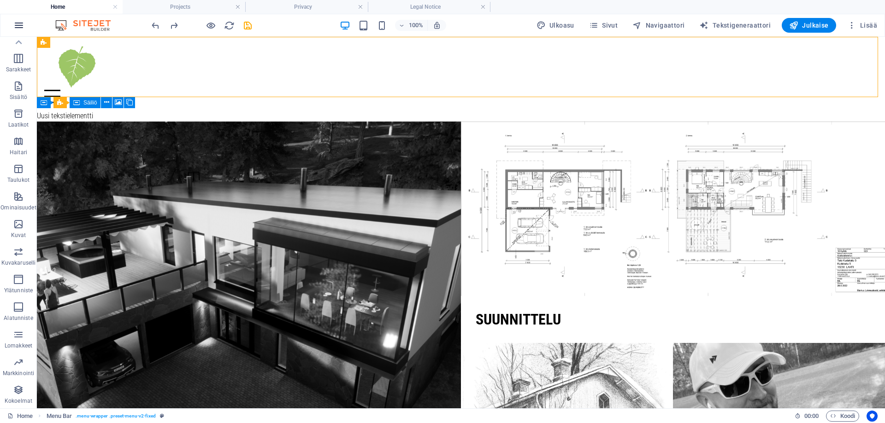
click at [14, 21] on icon "button" at bounding box center [18, 25] width 11 height 11
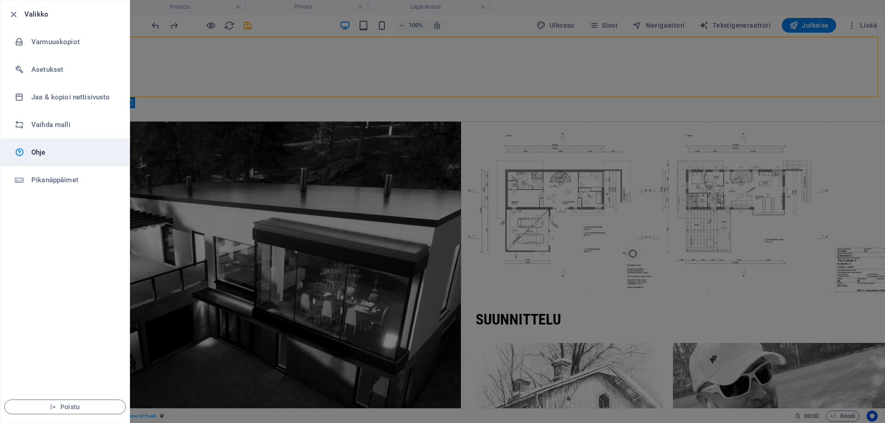
click at [39, 151] on h6 "Ohje" at bounding box center [73, 152] width 85 height 11
click at [12, 13] on icon "button" at bounding box center [13, 14] width 11 height 11
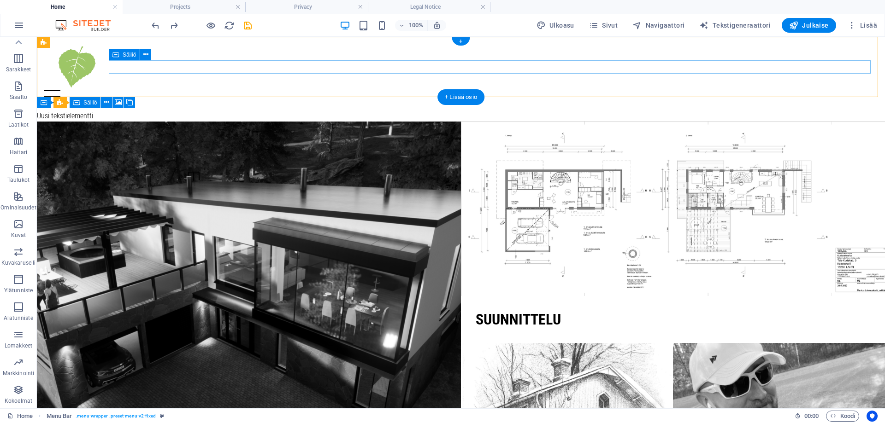
click at [230, 90] on div at bounding box center [460, 96] width 833 height 13
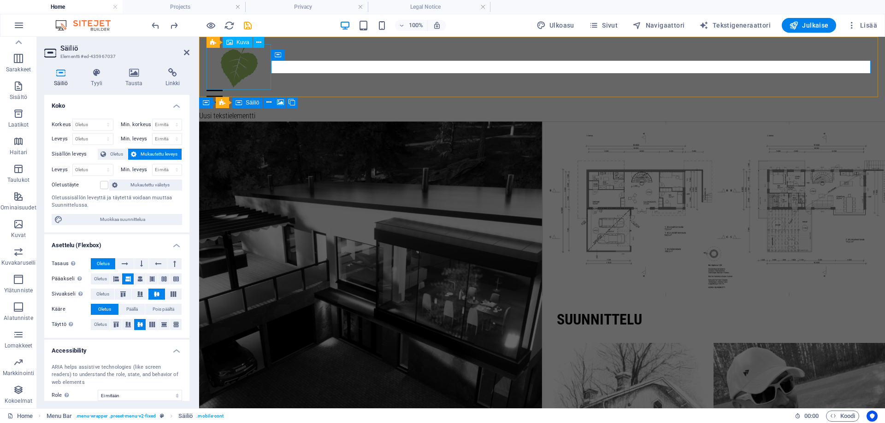
click at [264, 79] on figure at bounding box center [541, 67] width 671 height 46
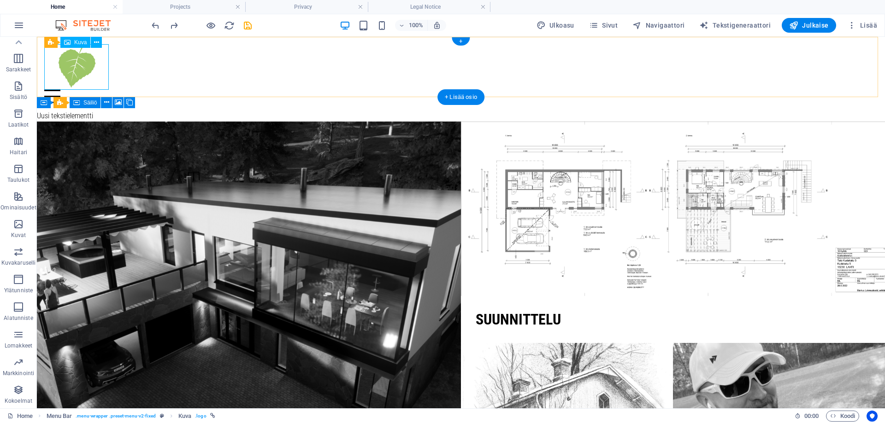
click at [101, 74] on figure at bounding box center [460, 67] width 833 height 46
select select "px"
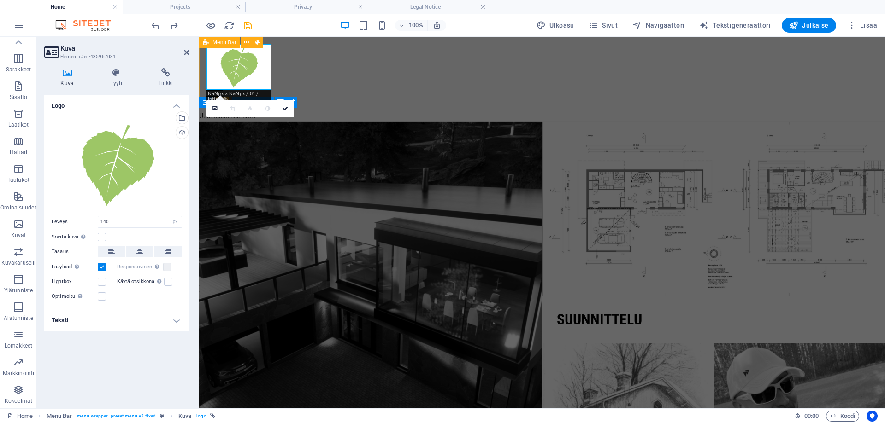
click at [217, 42] on span "Menu Bar" at bounding box center [224, 43] width 24 height 6
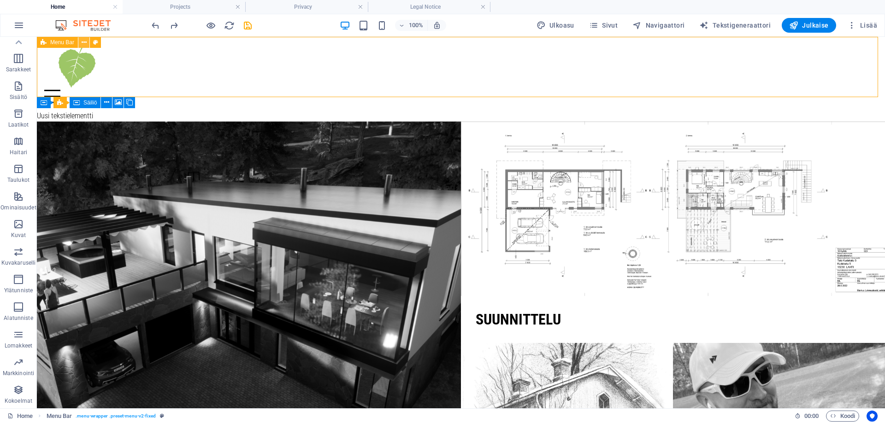
click at [84, 40] on icon at bounding box center [84, 43] width 5 height 10
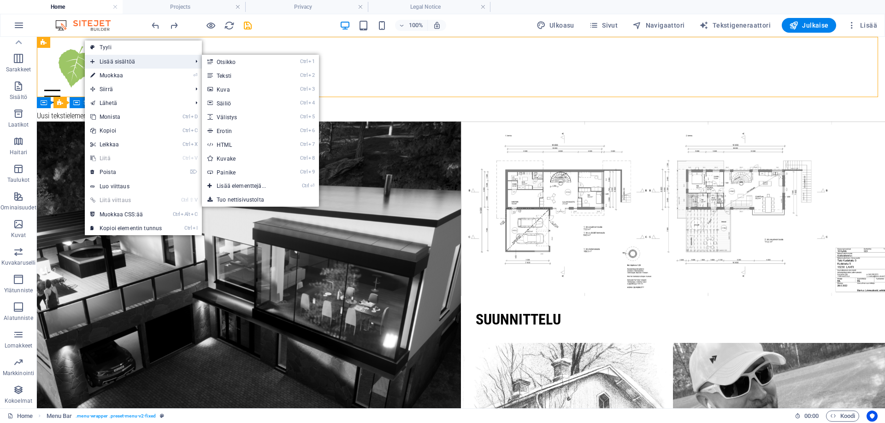
click at [112, 60] on span "Lisää sisältöä" at bounding box center [136, 62] width 103 height 14
click at [229, 79] on link "Ctrl 2 Teksti" at bounding box center [243, 76] width 82 height 14
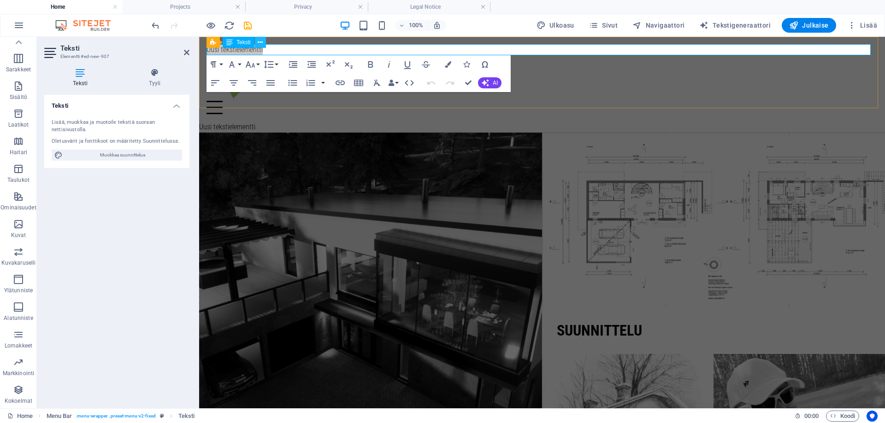
drag, startPoint x: 260, startPoint y: 47, endPoint x: 60, endPoint y: 12, distance: 202.5
click at [260, 47] on button at bounding box center [260, 42] width 11 height 11
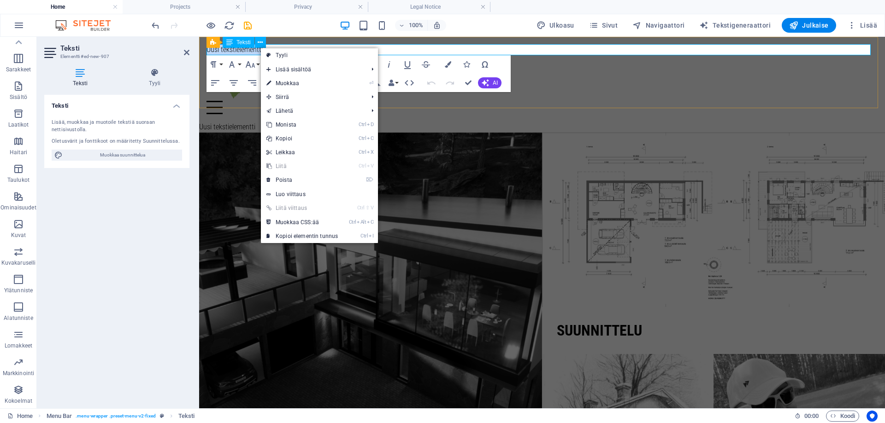
click at [255, 52] on p "Uusi tekstielementti" at bounding box center [541, 49] width 671 height 11
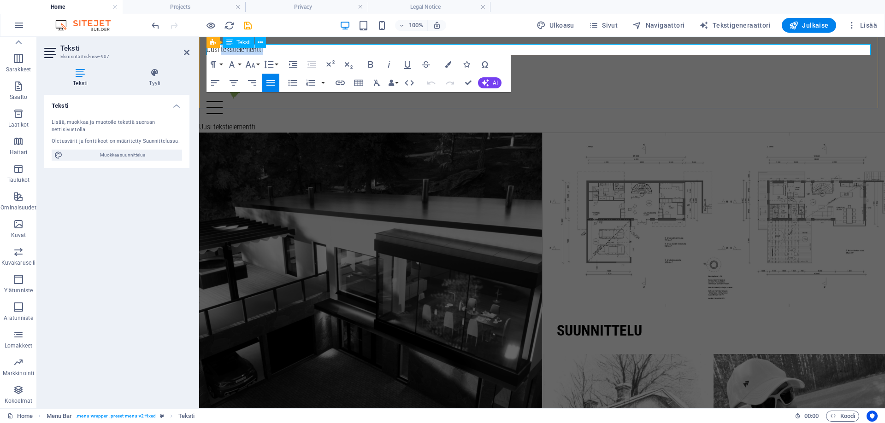
click at [255, 52] on p "Uusi tekstielementti" at bounding box center [541, 49] width 671 height 11
click at [569, 101] on div at bounding box center [541, 107] width 671 height 13
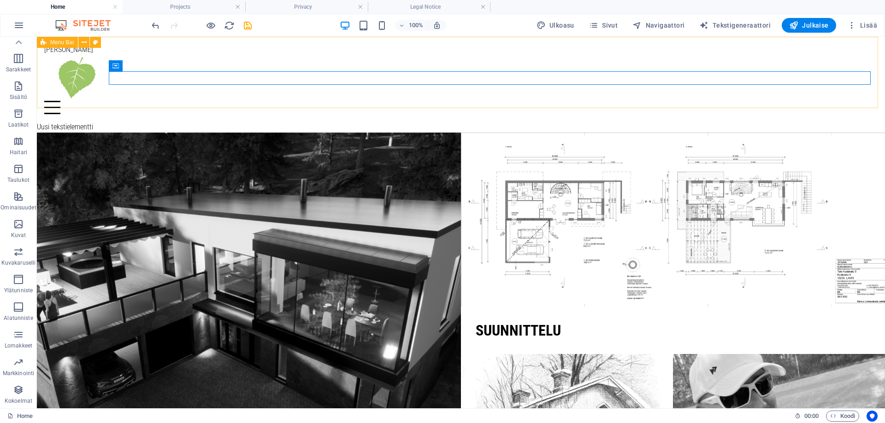
click at [50, 43] on div "Menu Bar" at bounding box center [57, 42] width 41 height 11
click at [145, 64] on icon at bounding box center [145, 66] width 5 height 10
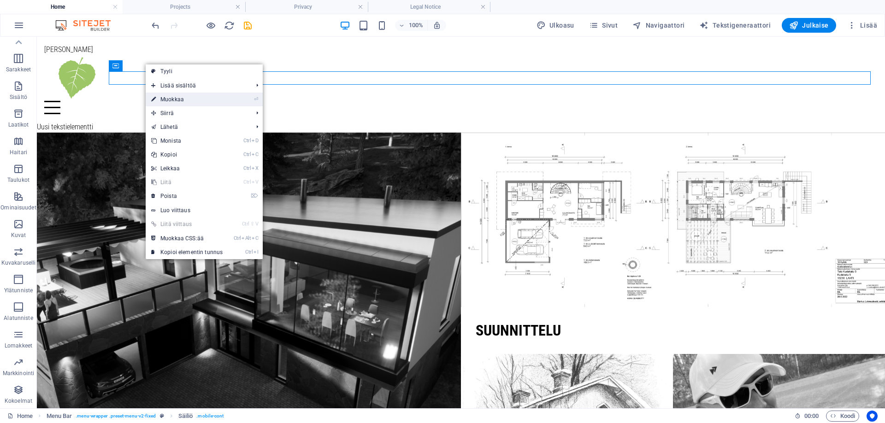
click at [163, 97] on link "⏎ Muokkaa" at bounding box center [187, 100] width 82 height 14
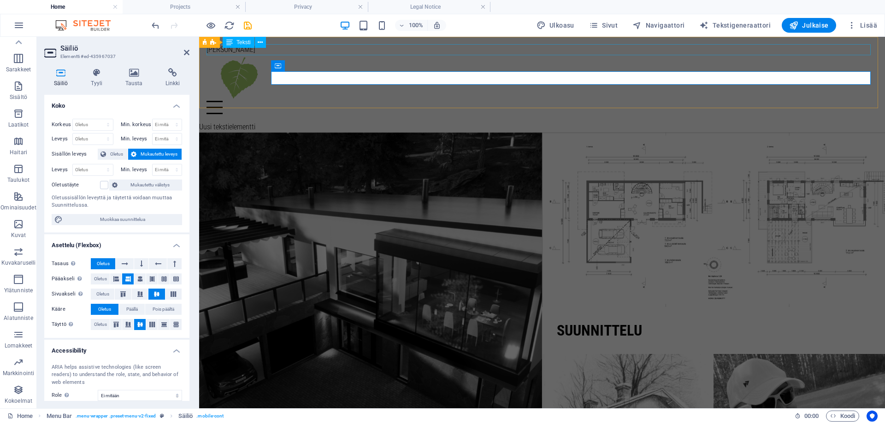
click at [287, 51] on div "[PERSON_NAME]" at bounding box center [541, 49] width 671 height 11
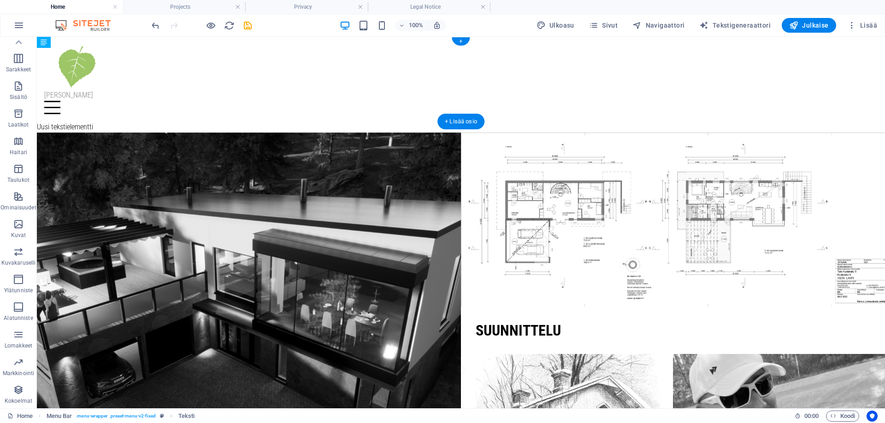
drag, startPoint x: 121, startPoint y: 49, endPoint x: 95, endPoint y: 76, distance: 37.2
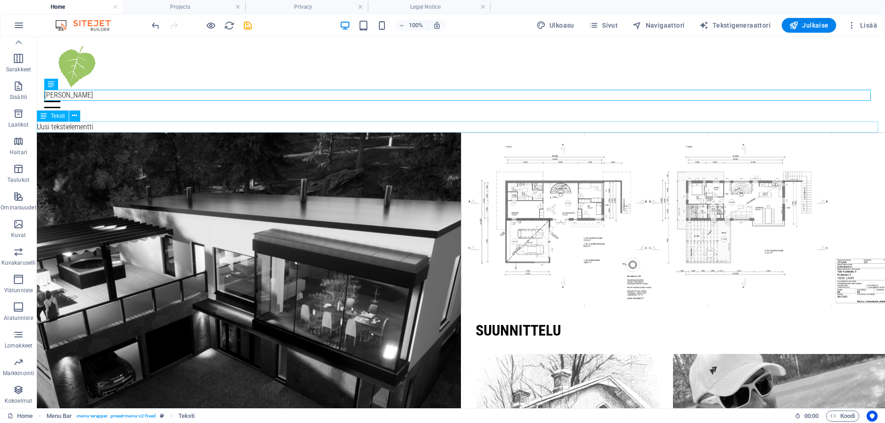
click at [97, 125] on div "Uusi tekstielementti" at bounding box center [461, 127] width 848 height 11
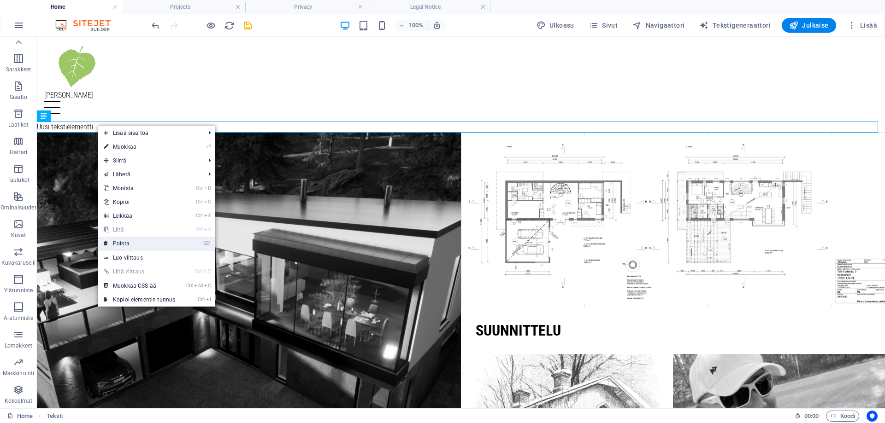
click at [124, 245] on link "⌦ Poista" at bounding box center [139, 244] width 82 height 14
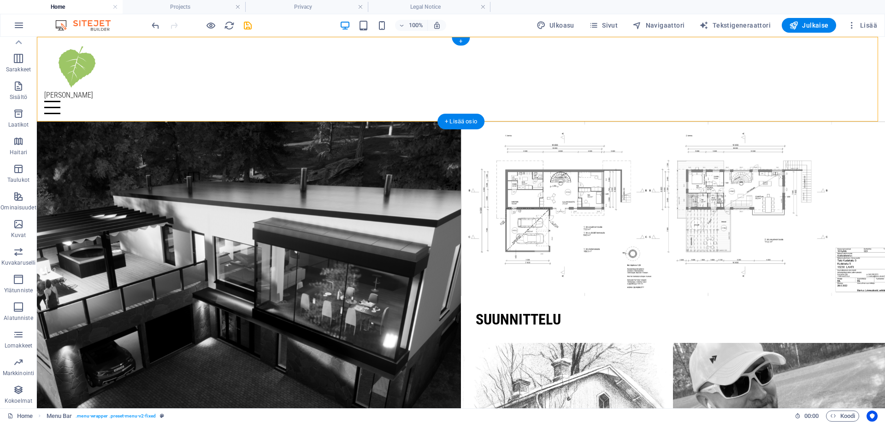
drag, startPoint x: 113, startPoint y: 106, endPoint x: 128, endPoint y: 71, distance: 38.0
click at [128, 71] on div "[PERSON_NAME] Home About us Projects Contact" at bounding box center [461, 79] width 848 height 85
click at [112, 92] on div "[PERSON_NAME]" at bounding box center [460, 95] width 833 height 11
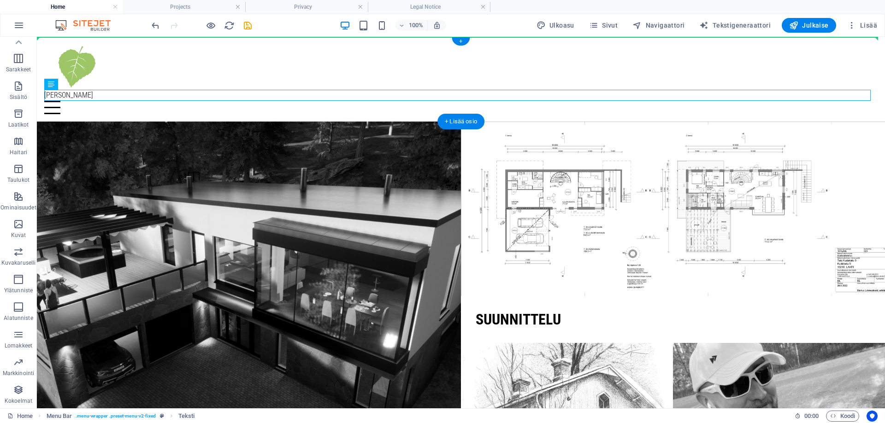
drag, startPoint x: 111, startPoint y: 96, endPoint x: 122, endPoint y: 62, distance: 35.3
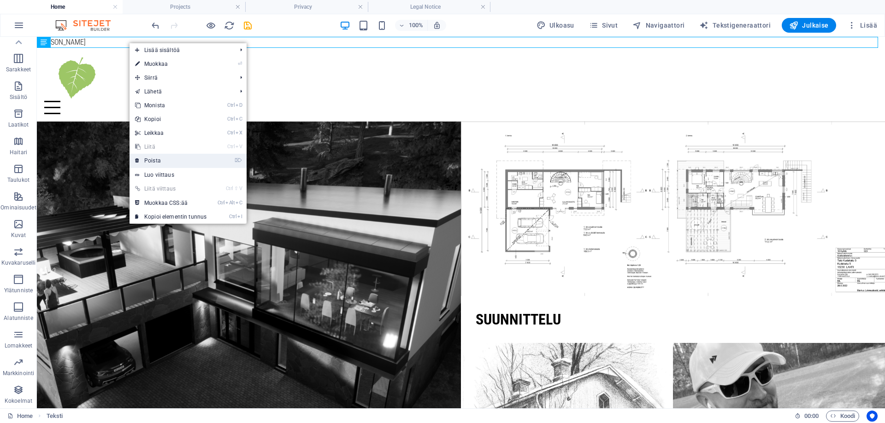
drag, startPoint x: 122, startPoint y: 125, endPoint x: 159, endPoint y: 162, distance: 52.1
click at [159, 162] on link "⌦ Poista" at bounding box center [170, 161] width 82 height 14
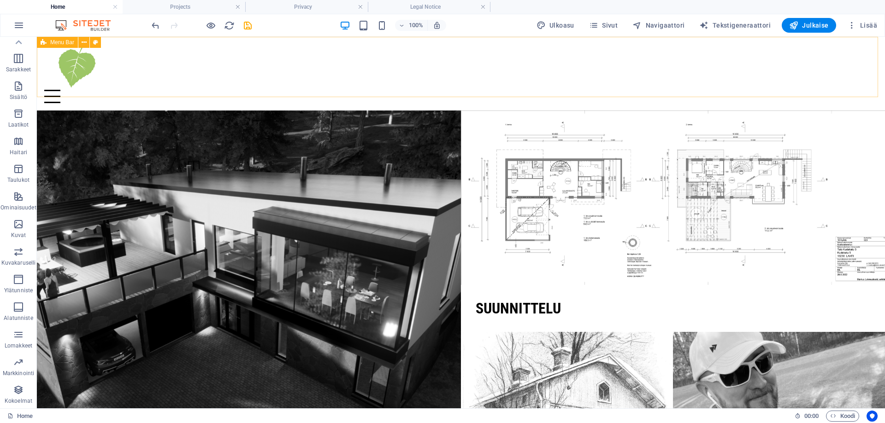
click at [51, 45] on span "Menu Bar" at bounding box center [62, 43] width 24 height 6
click at [50, 43] on span "Menu Bar" at bounding box center [62, 43] width 24 height 6
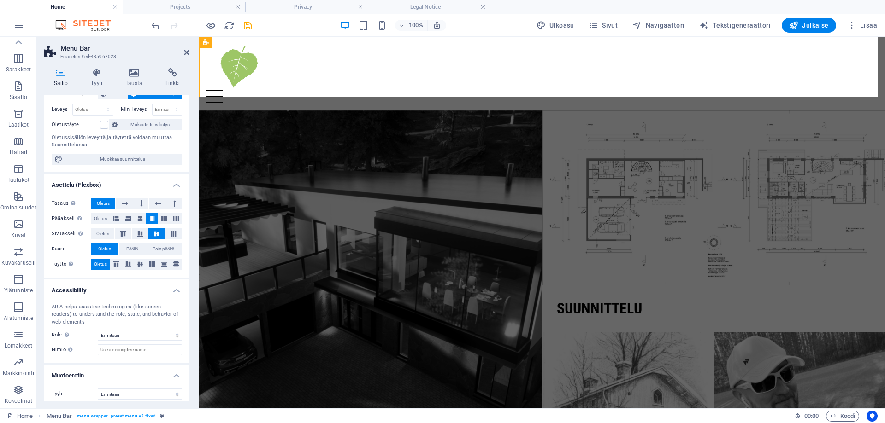
scroll to position [66, 0]
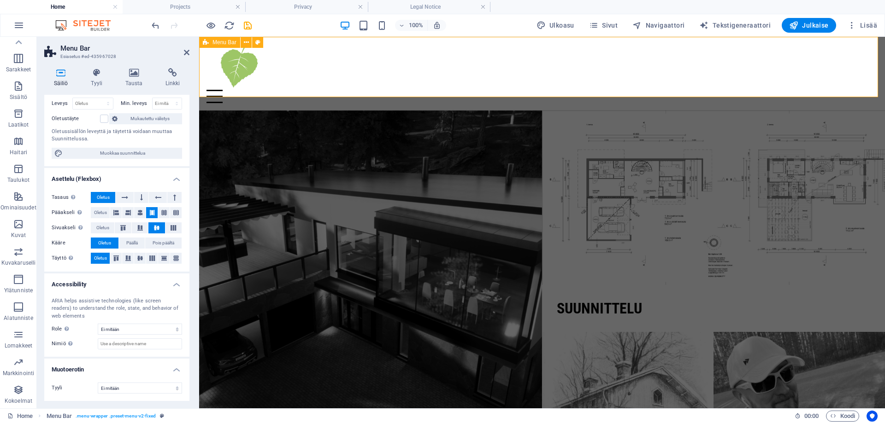
click at [212, 41] on span "Menu Bar" at bounding box center [224, 43] width 24 height 6
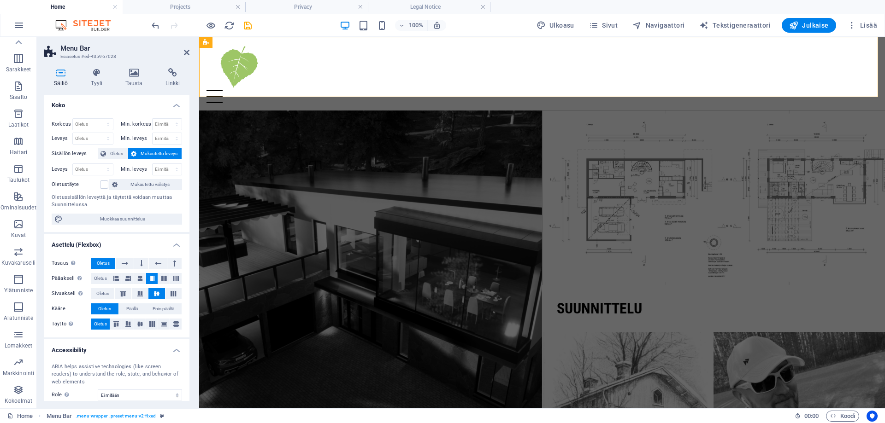
scroll to position [0, 0]
click at [188, 54] on icon at bounding box center [187, 52] width 6 height 7
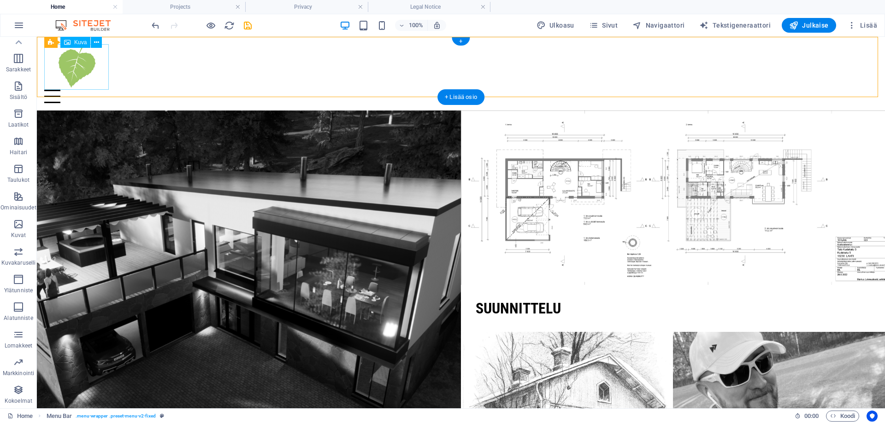
click at [106, 80] on figure at bounding box center [460, 67] width 833 height 46
click at [223, 90] on div at bounding box center [460, 96] width 833 height 13
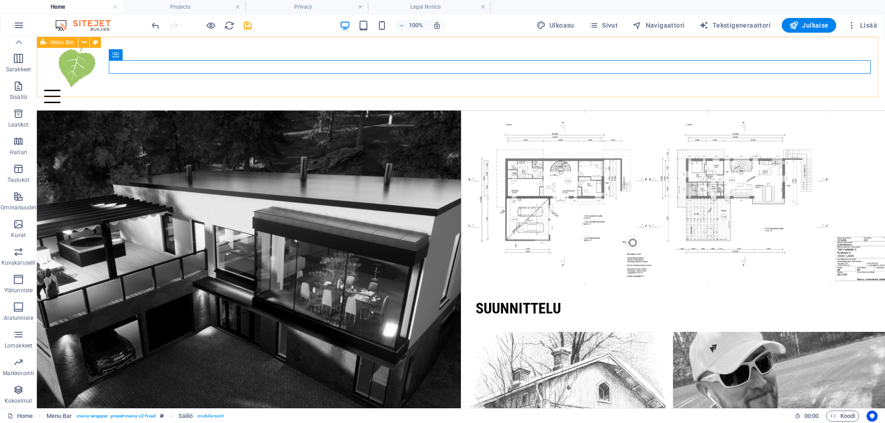
click at [46, 43] on icon at bounding box center [44, 42] width 6 height 11
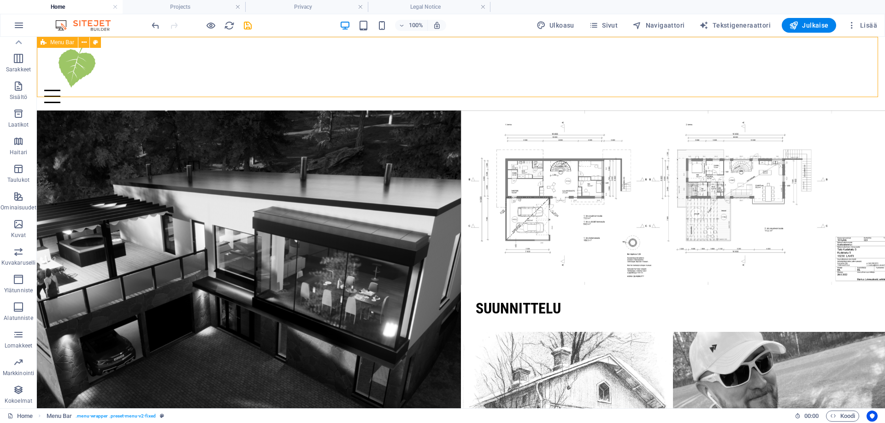
click at [53, 43] on span "Menu Bar" at bounding box center [62, 43] width 24 height 6
click at [54, 41] on span "Menu Bar" at bounding box center [62, 43] width 24 height 6
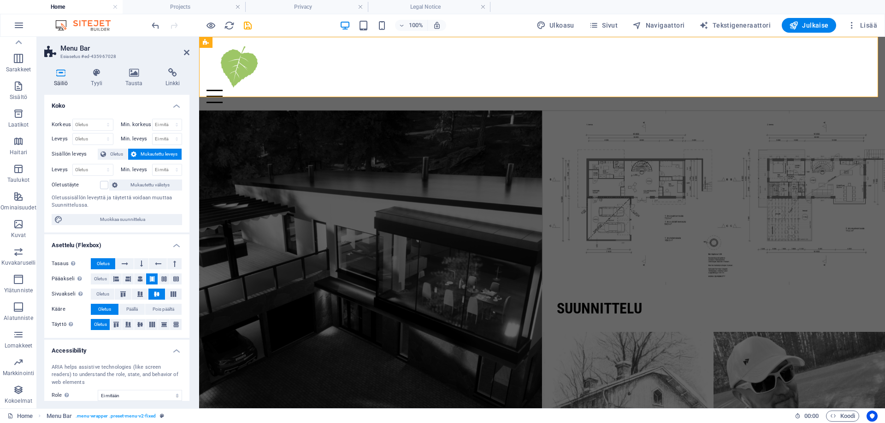
click at [89, 66] on div "Säiliö Tyyli Tausta Linkki Koko Korkeus Oletus px rem % vh vw Min. korkeus Ei m…" at bounding box center [117, 235] width 160 height 348
click at [95, 72] on icon at bounding box center [96, 72] width 31 height 9
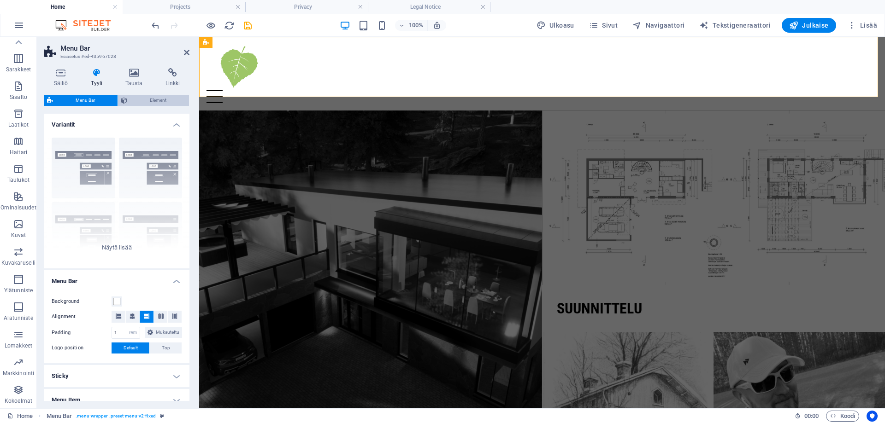
click at [151, 99] on span "Element" at bounding box center [158, 100] width 56 height 11
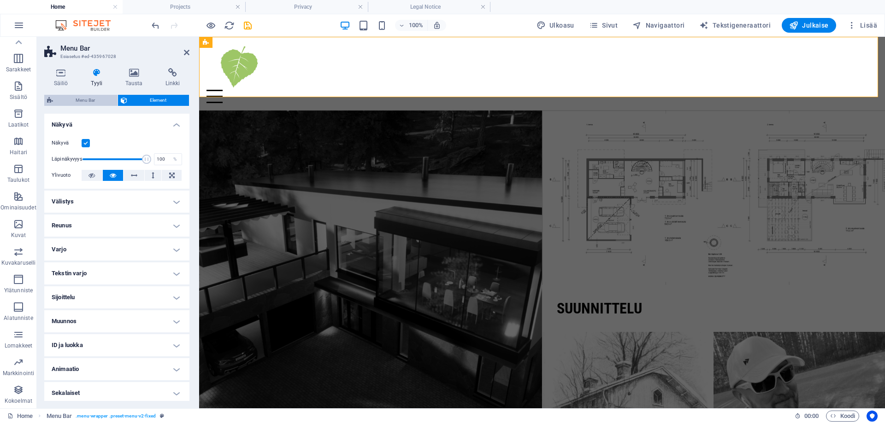
click at [99, 98] on span "Menu Bar" at bounding box center [85, 100] width 59 height 11
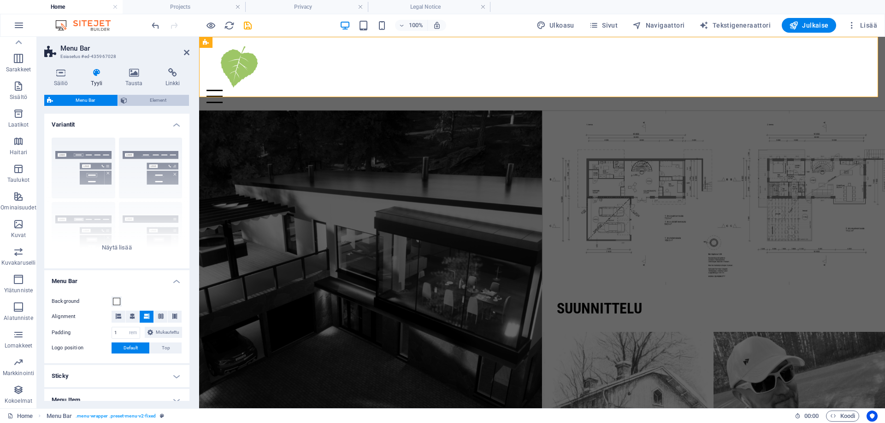
click at [148, 98] on span "Element" at bounding box center [158, 100] width 56 height 11
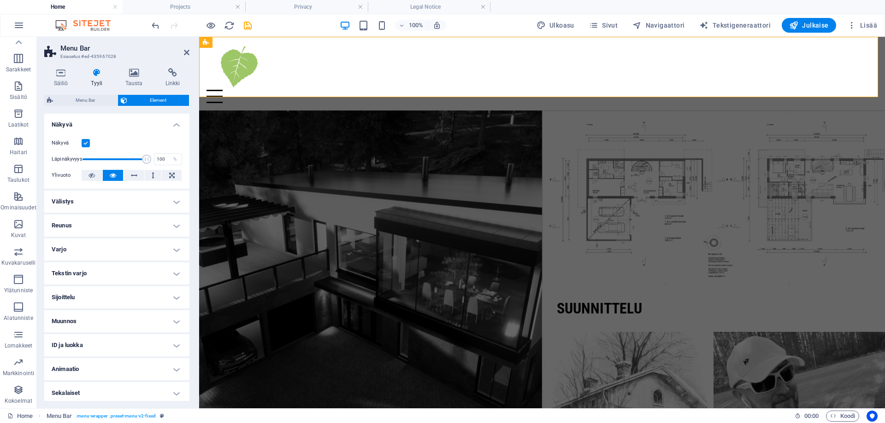
click at [71, 203] on h4 "Välistys" at bounding box center [116, 202] width 145 height 22
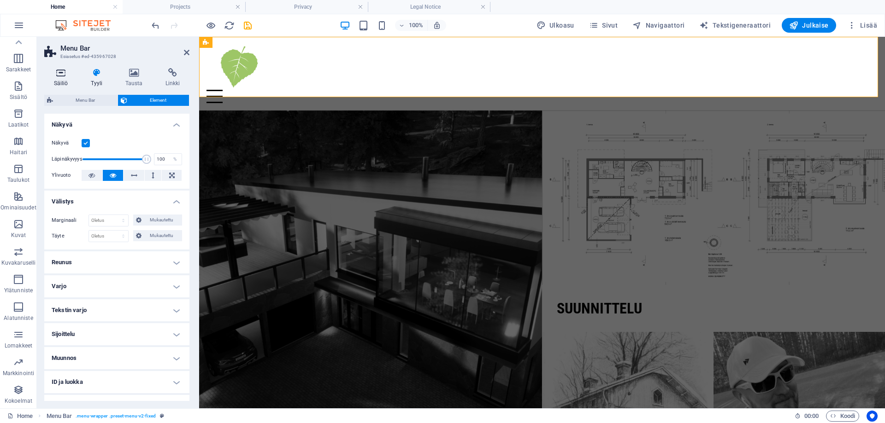
click at [60, 75] on icon at bounding box center [60, 72] width 33 height 9
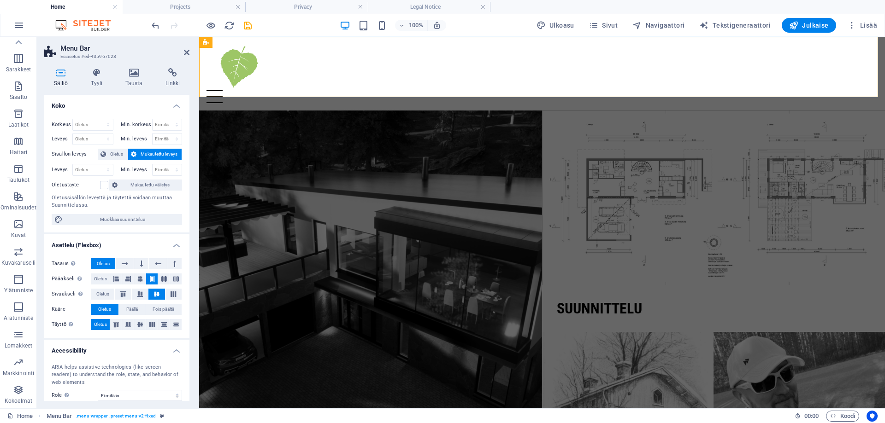
click at [183, 53] on header "Menu Bar Esiasetus #ed-435967028" at bounding box center [116, 49] width 145 height 24
click at [190, 54] on aside "Menu Bar Esiasetus #ed-435967028 Säiliö Tyyli Tausta Linkki Koko Korkeus Oletus…" at bounding box center [118, 223] width 162 height 372
click at [188, 53] on icon at bounding box center [187, 52] width 6 height 7
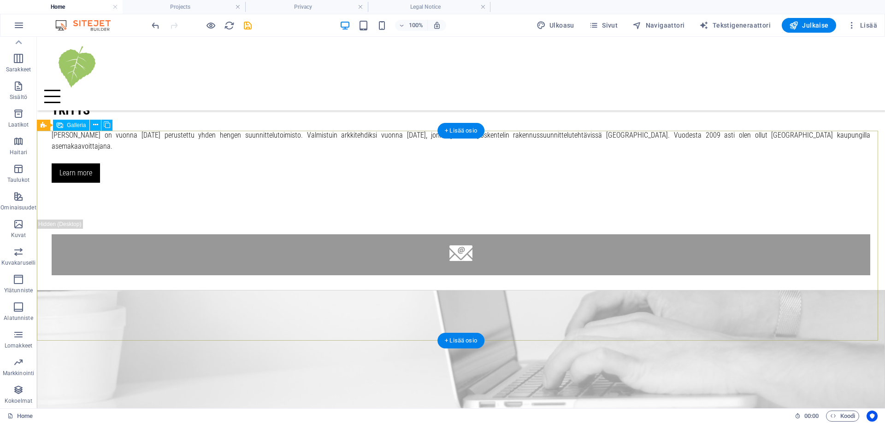
scroll to position [1014, 0]
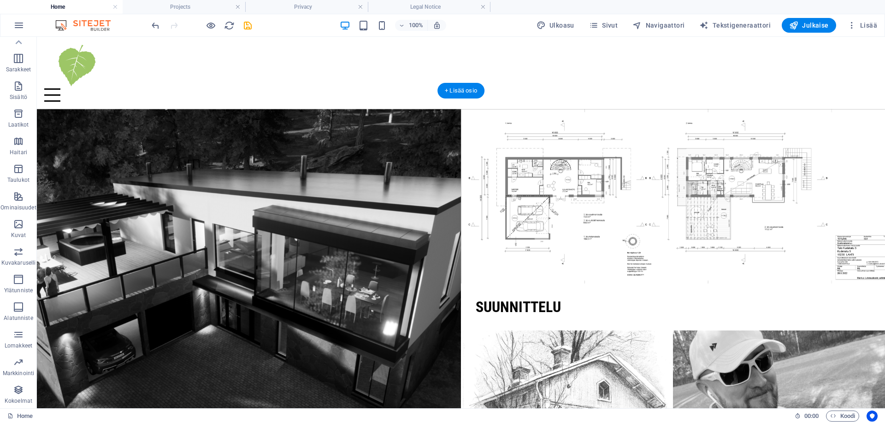
scroll to position [0, 0]
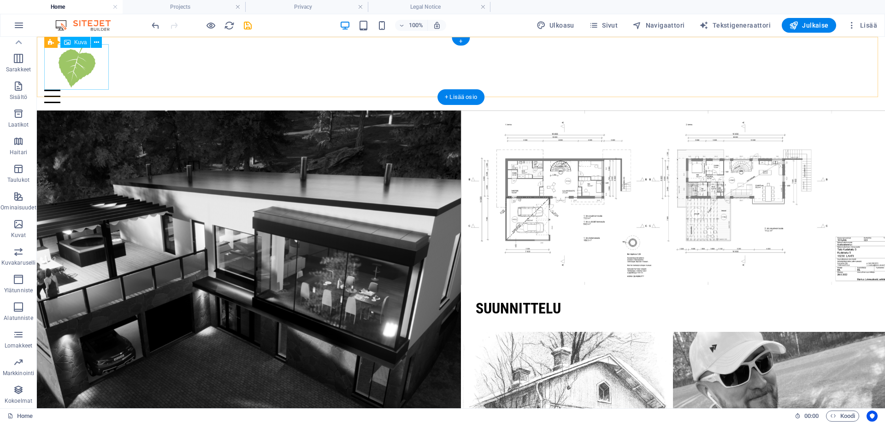
click at [88, 65] on figure at bounding box center [460, 67] width 833 height 46
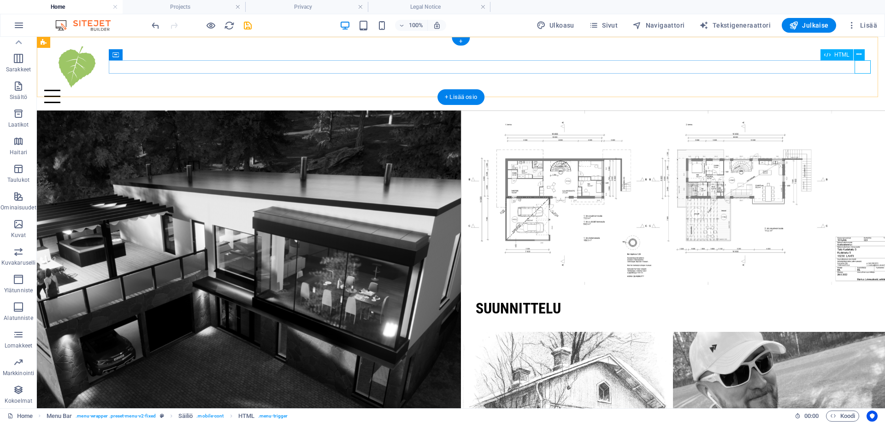
click at [866, 90] on div at bounding box center [460, 96] width 833 height 13
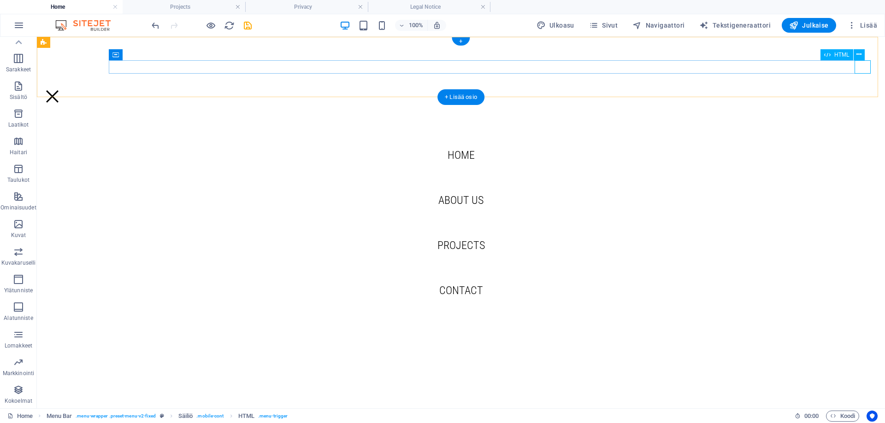
click at [866, 90] on div at bounding box center [460, 96] width 833 height 13
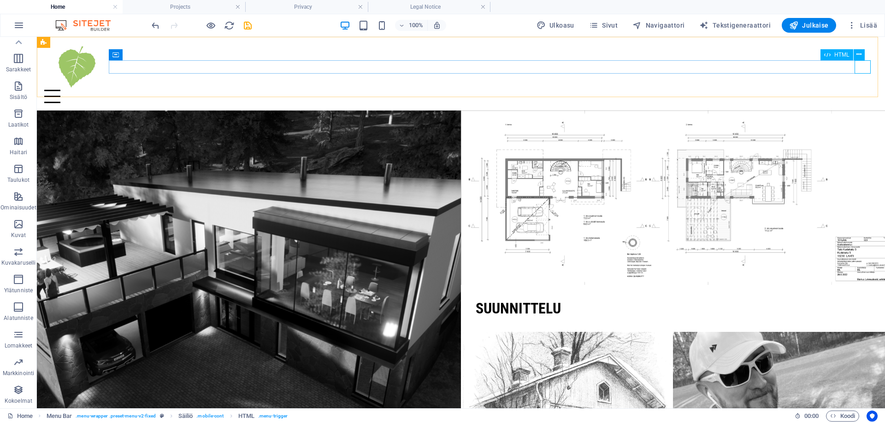
click at [844, 54] on span "HTML" at bounding box center [841, 55] width 15 height 6
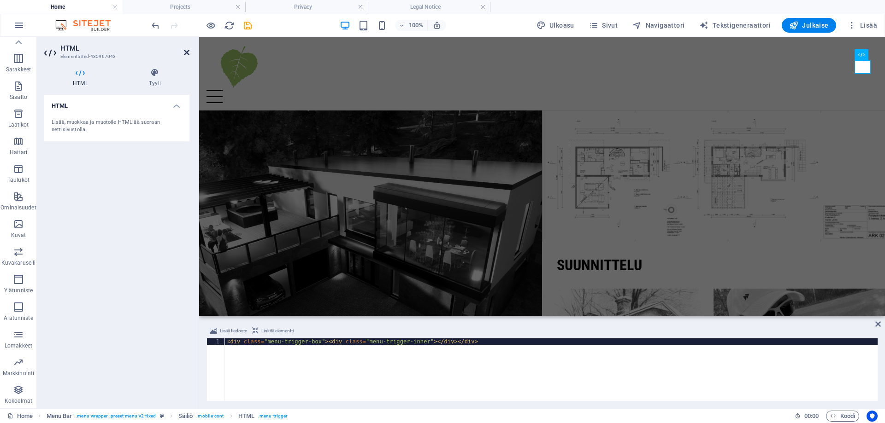
click at [187, 53] on icon at bounding box center [187, 52] width 6 height 7
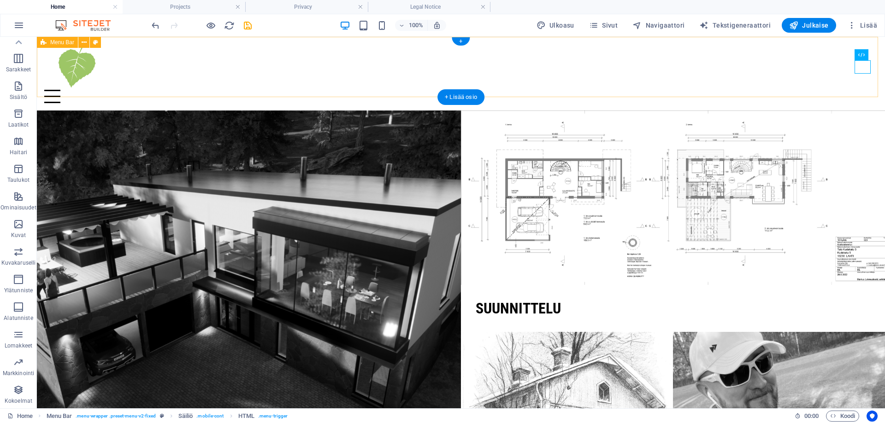
click at [553, 79] on div "Home About us Projects Contact" at bounding box center [461, 74] width 848 height 74
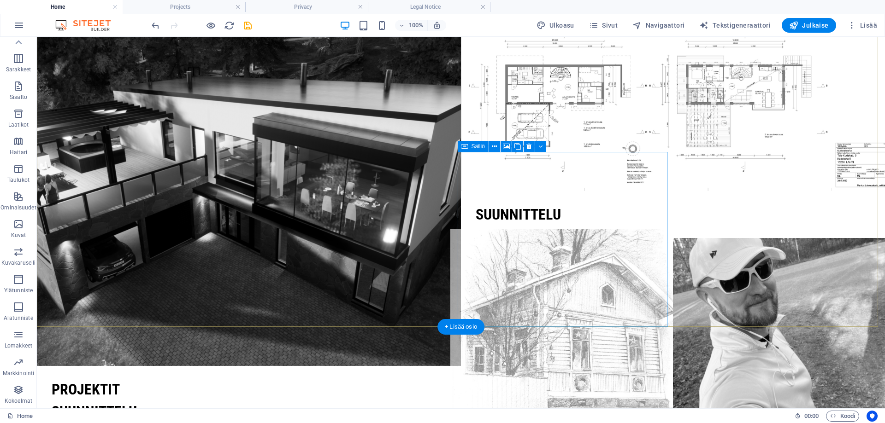
scroll to position [46, 0]
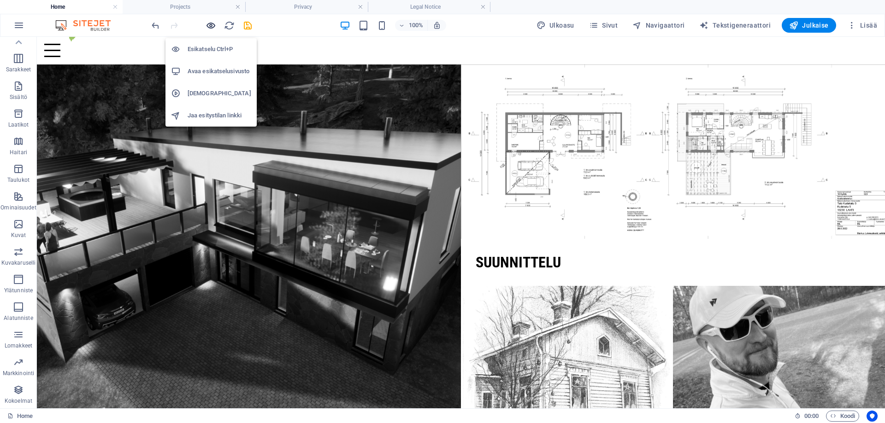
click at [213, 27] on icon "button" at bounding box center [210, 25] width 11 height 11
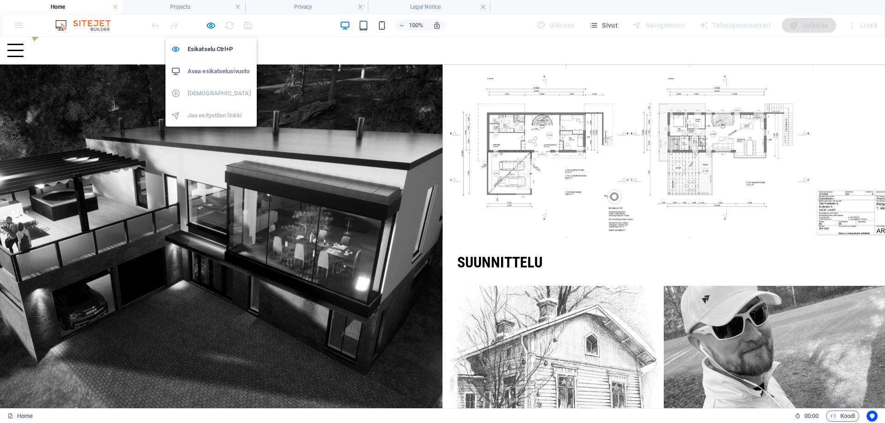
click at [218, 66] on h6 "Avaa esikatselusivusto" at bounding box center [220, 71] width 64 height 11
